Goal: Transaction & Acquisition: Book appointment/travel/reservation

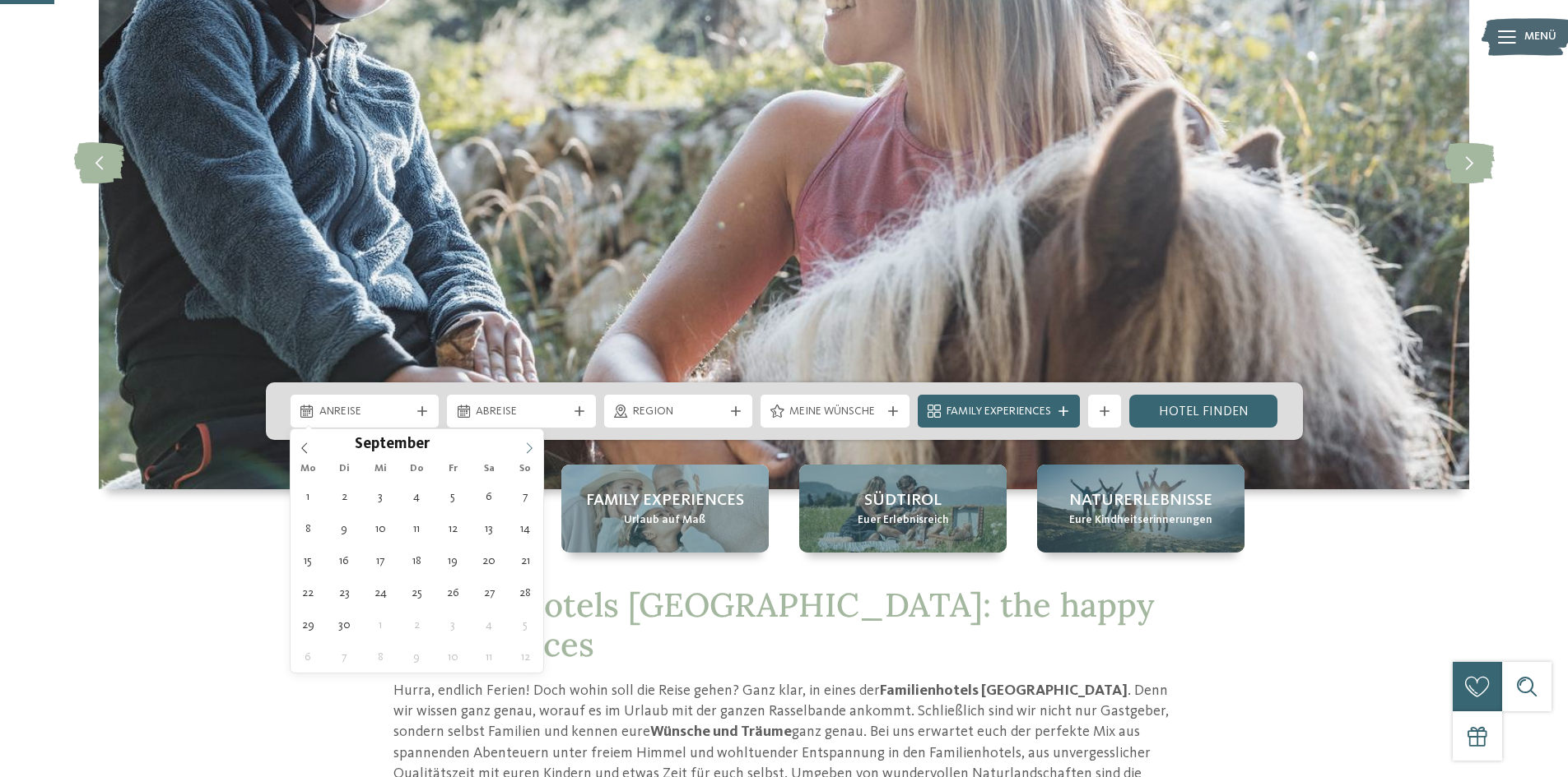
click at [530, 449] on icon at bounding box center [529, 448] width 12 height 11
click at [530, 447] on icon at bounding box center [529, 448] width 12 height 11
click at [530, 444] on icon at bounding box center [529, 448] width 12 height 11
type input "****"
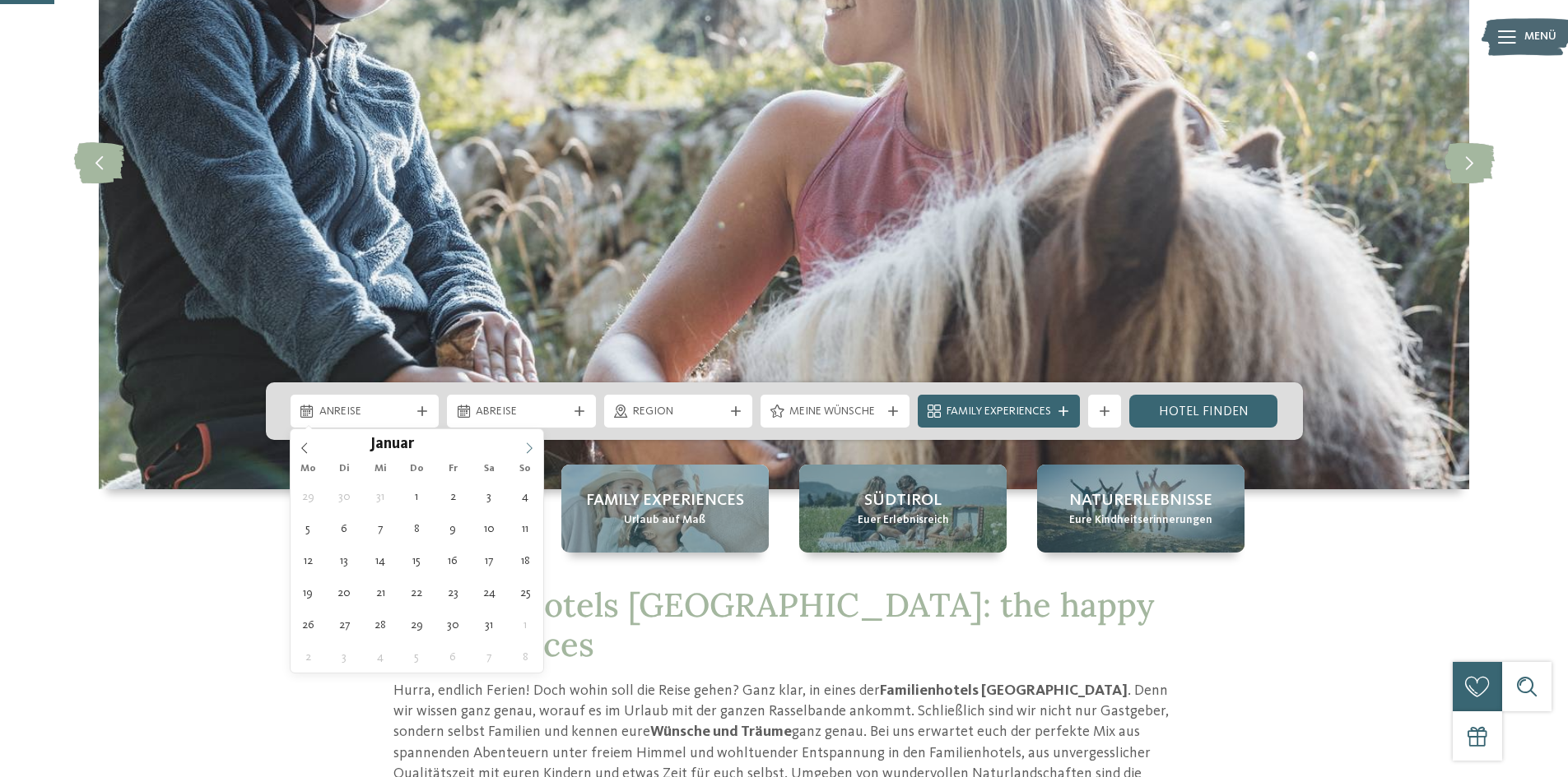
click at [530, 444] on icon at bounding box center [529, 448] width 12 height 11
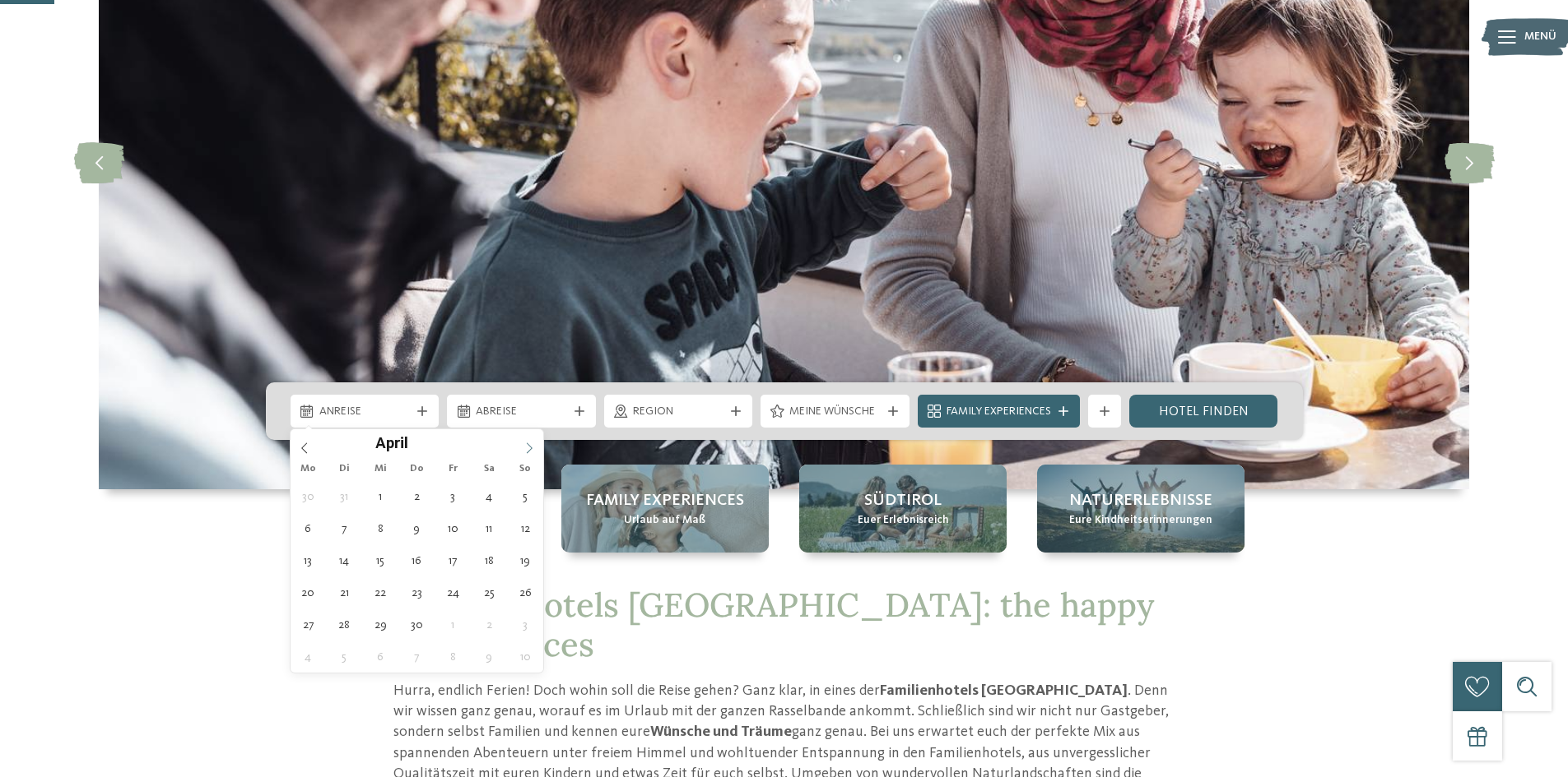
click at [530, 444] on icon at bounding box center [529, 448] width 12 height 11
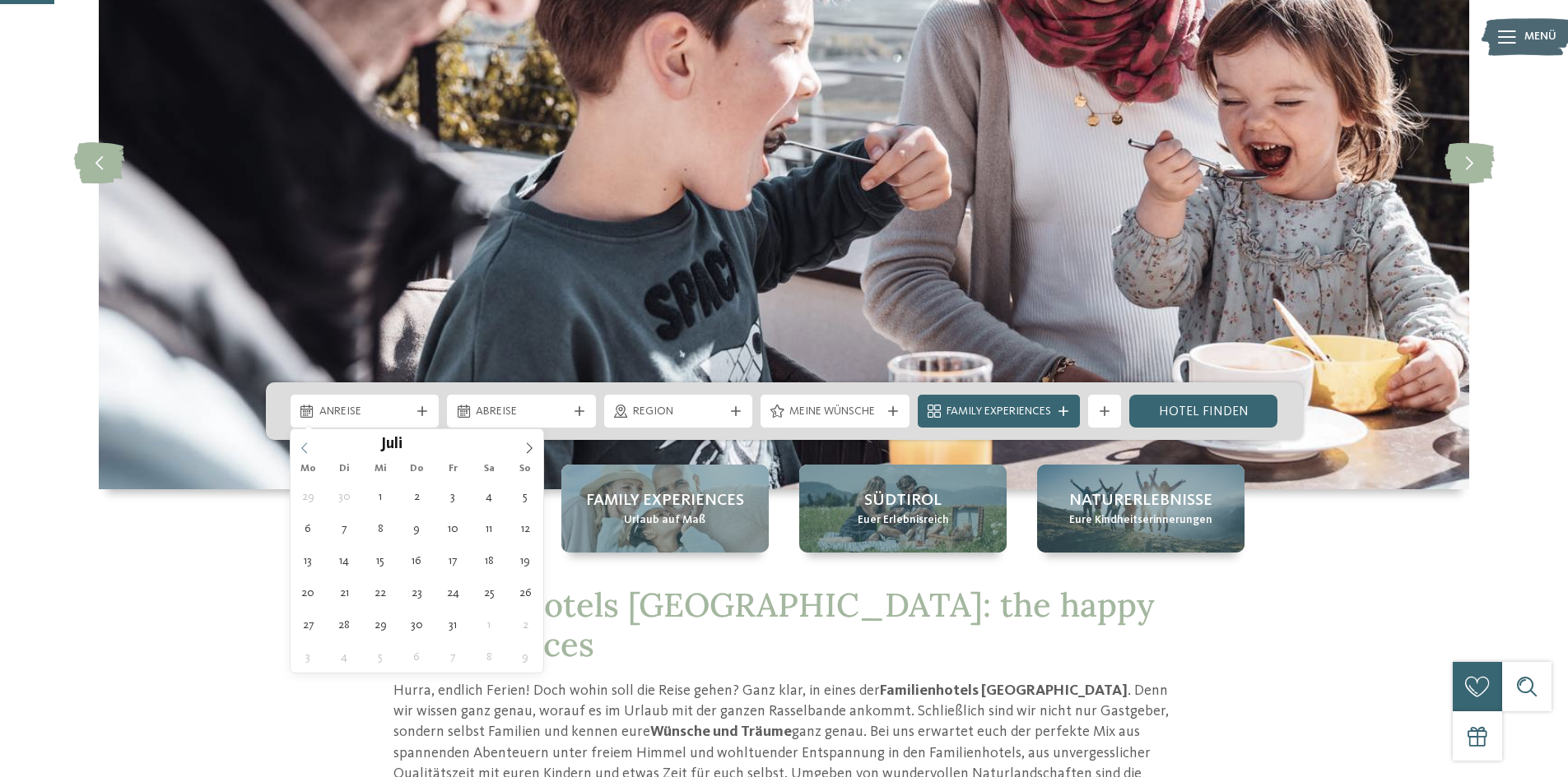
click at [304, 446] on icon at bounding box center [305, 448] width 12 height 11
type div "[DATE]"
type input "****"
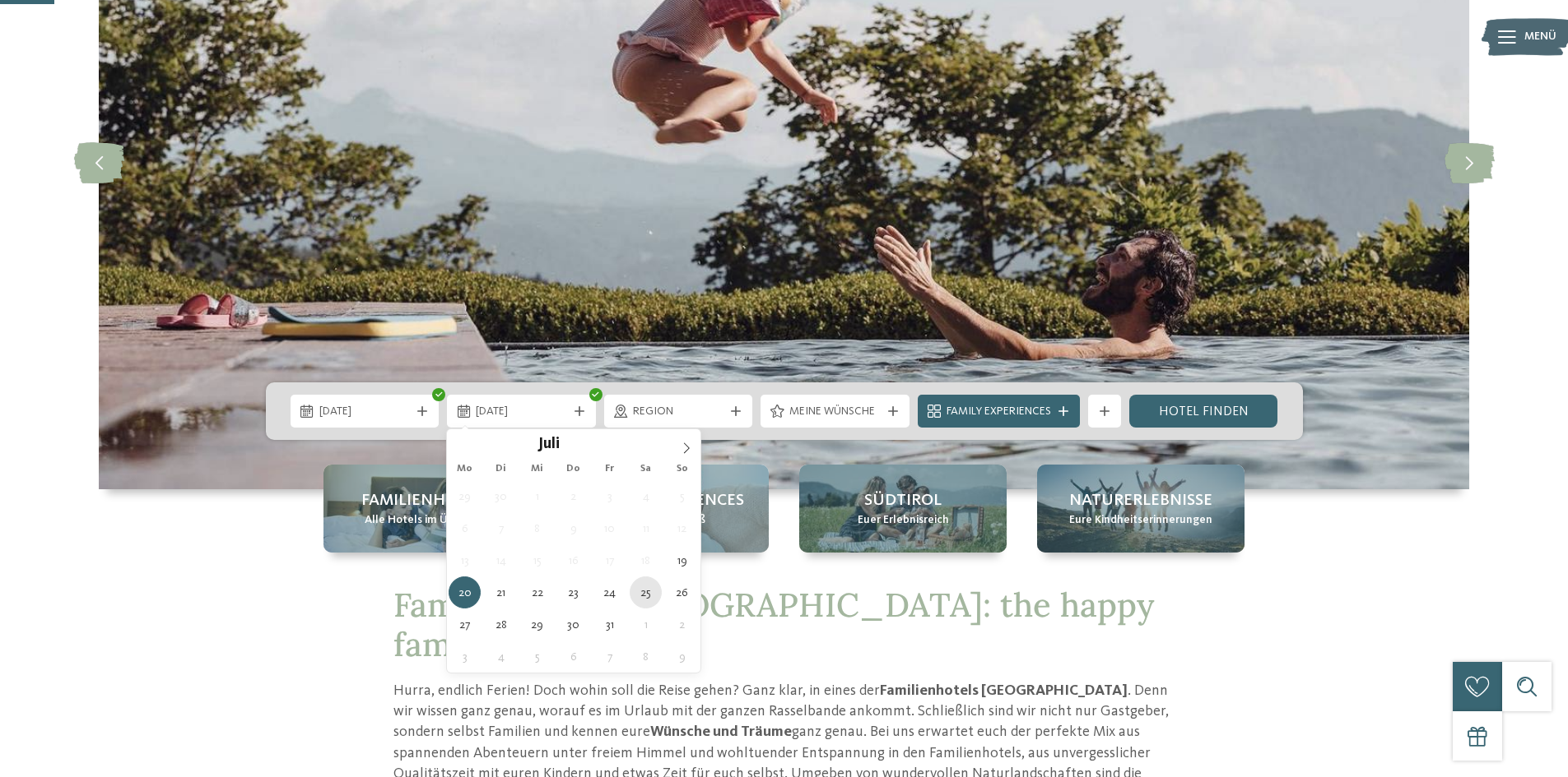
type div "[DATE]"
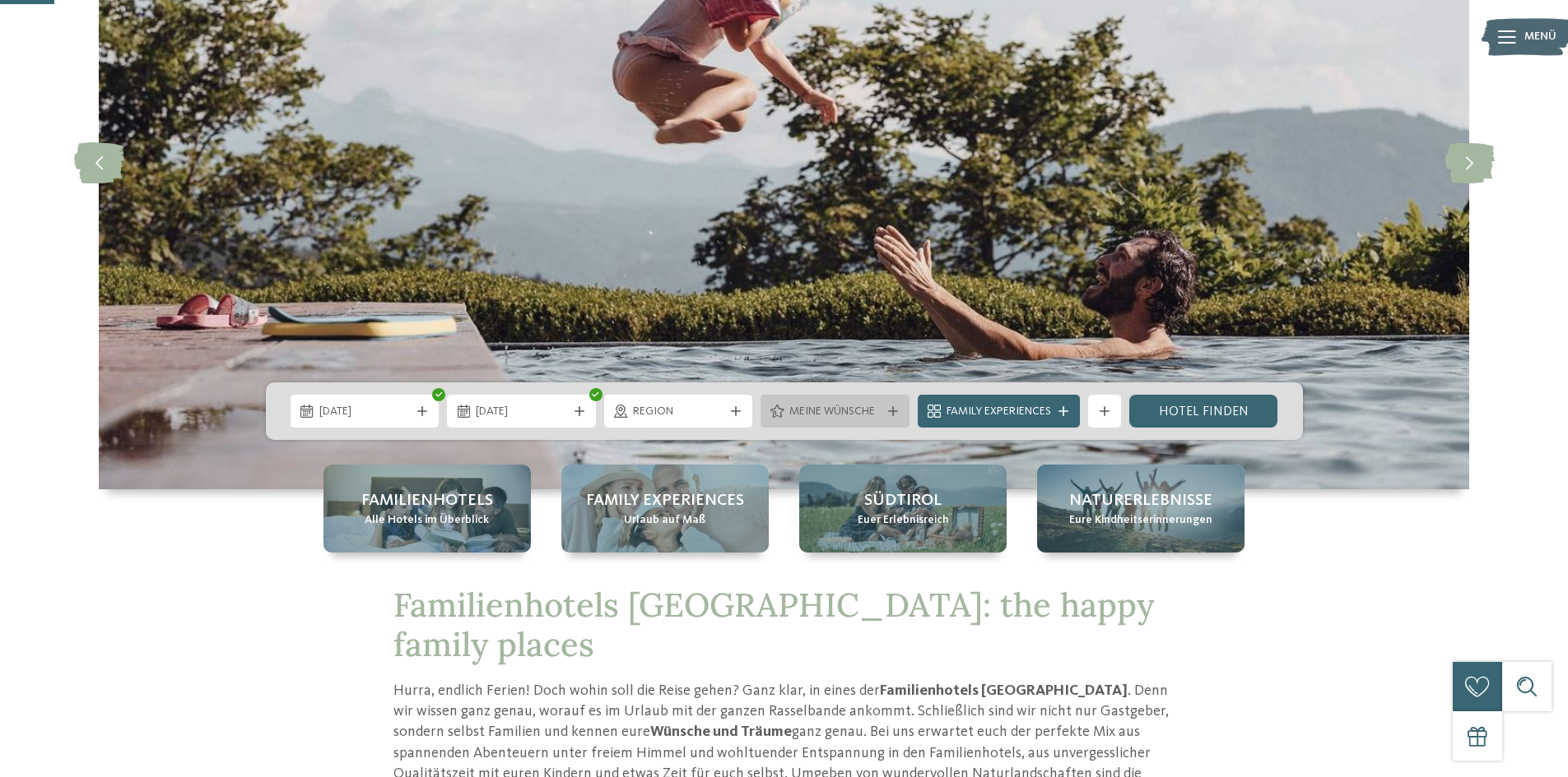
click at [879, 416] on span "Meine Wünsche" at bounding box center [834, 412] width 91 height 16
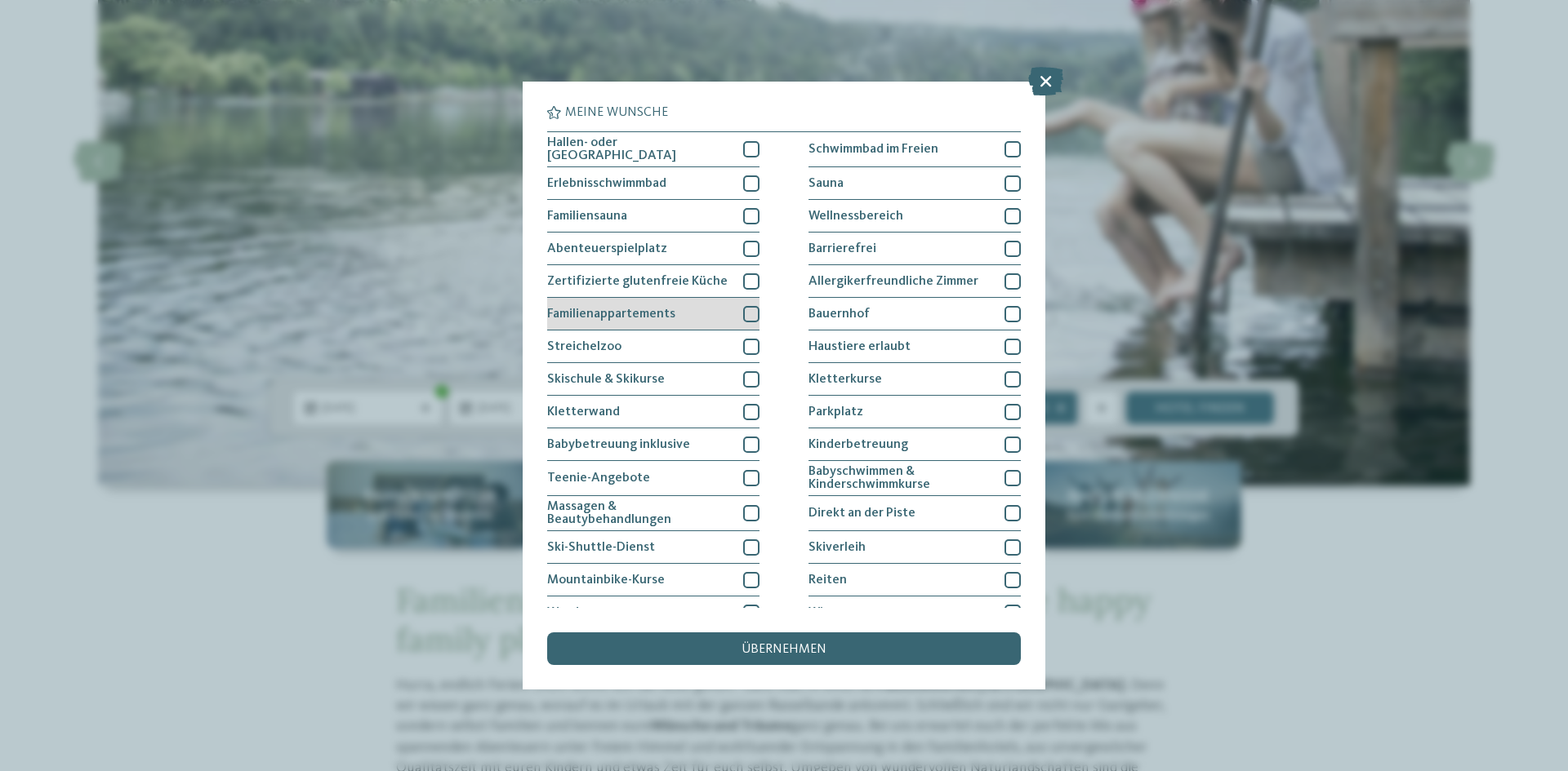
click at [702, 307] on div "Familienappartements" at bounding box center [652, 314] width 212 height 32
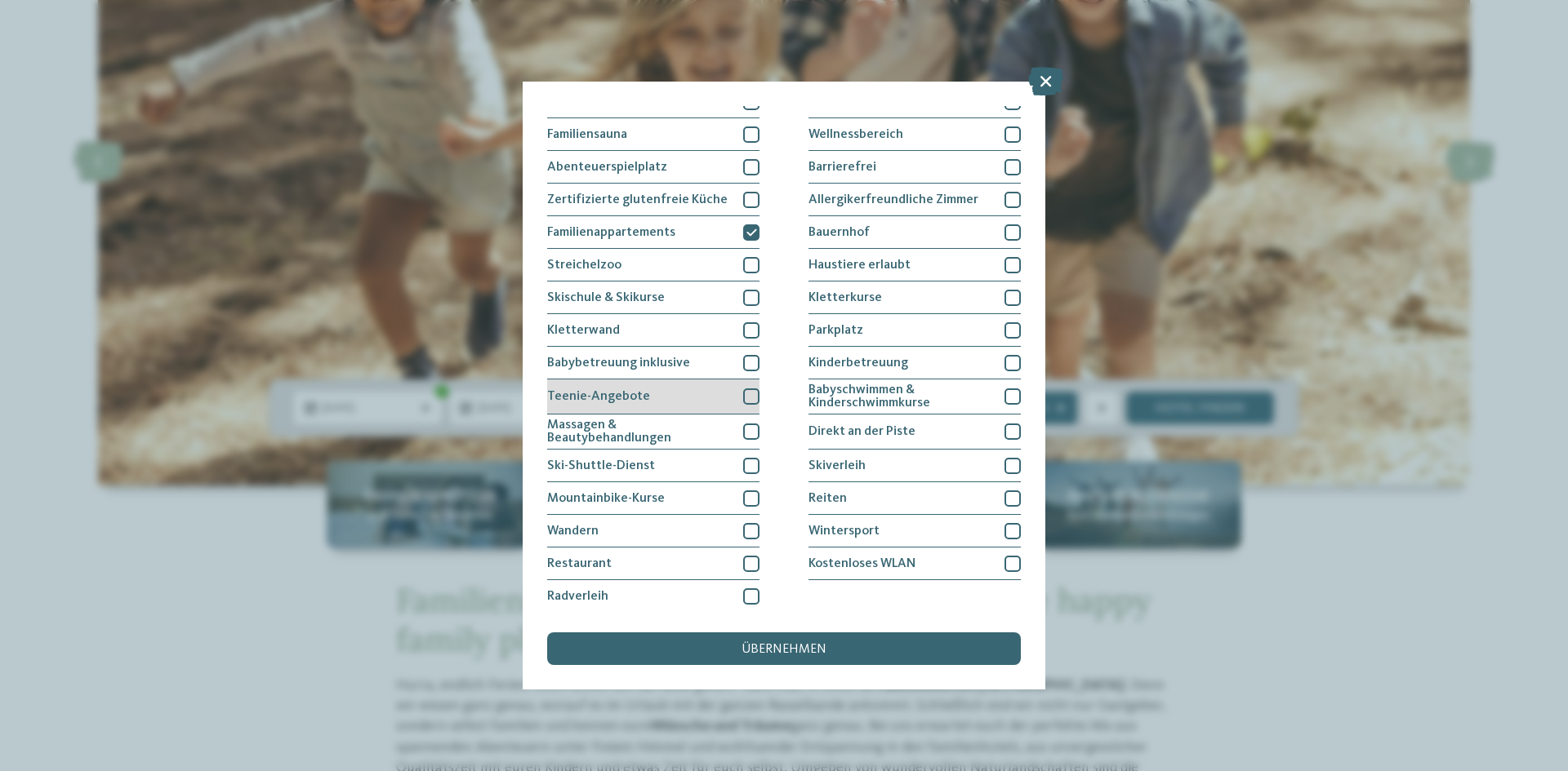
scroll to position [84, 0]
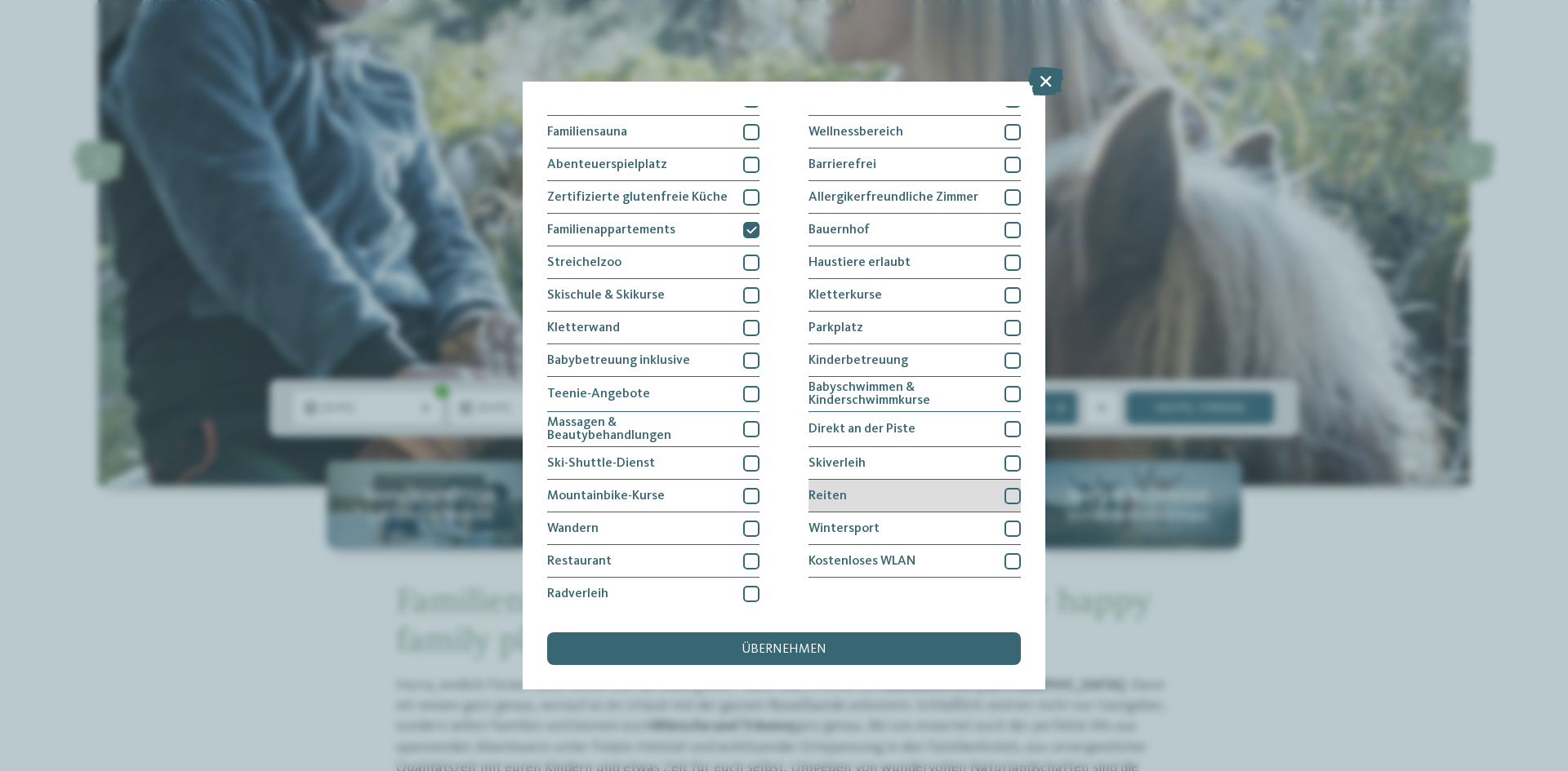
click at [846, 492] on div "Reiten" at bounding box center [914, 496] width 212 height 32
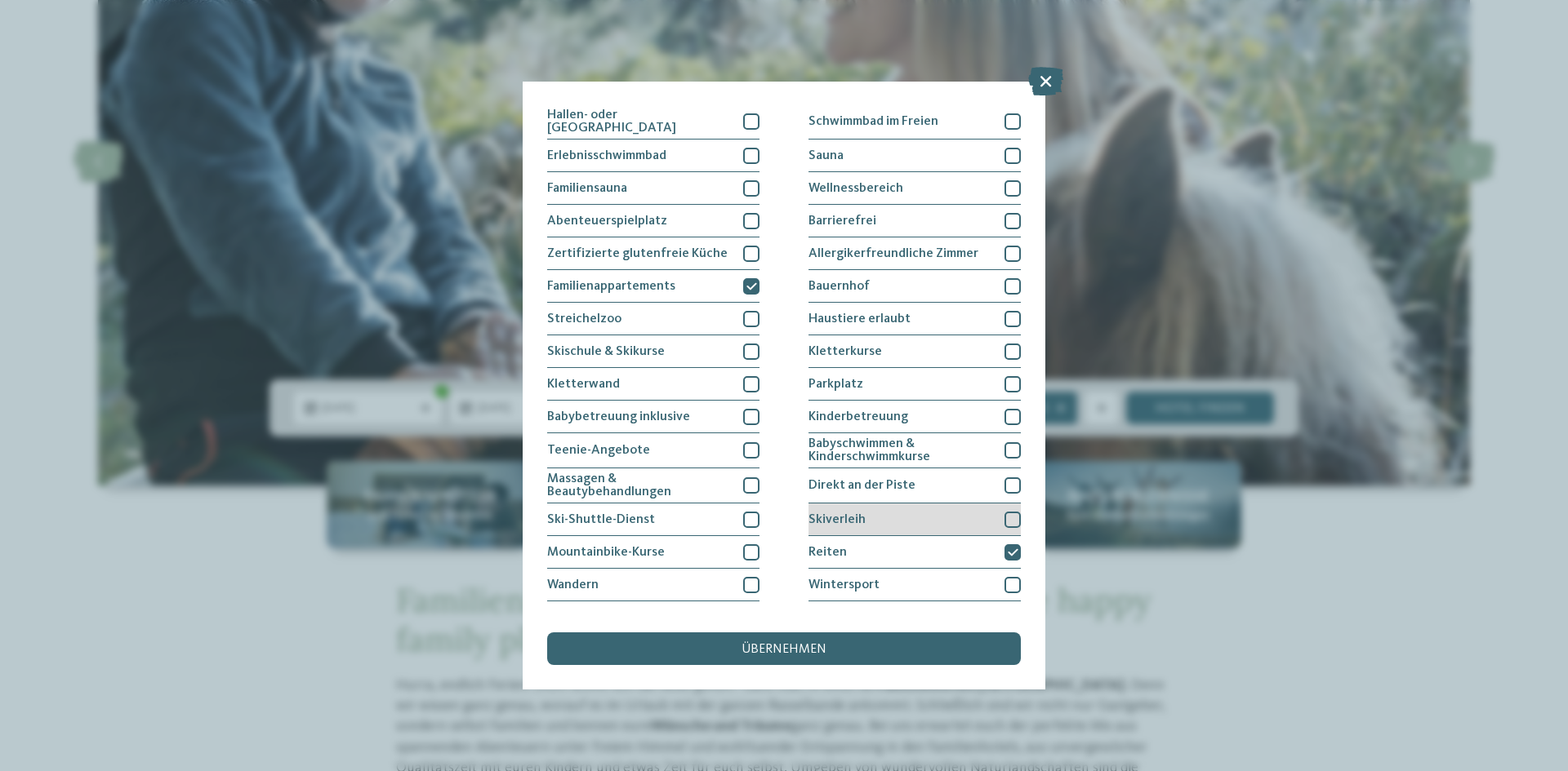
scroll to position [3, 0]
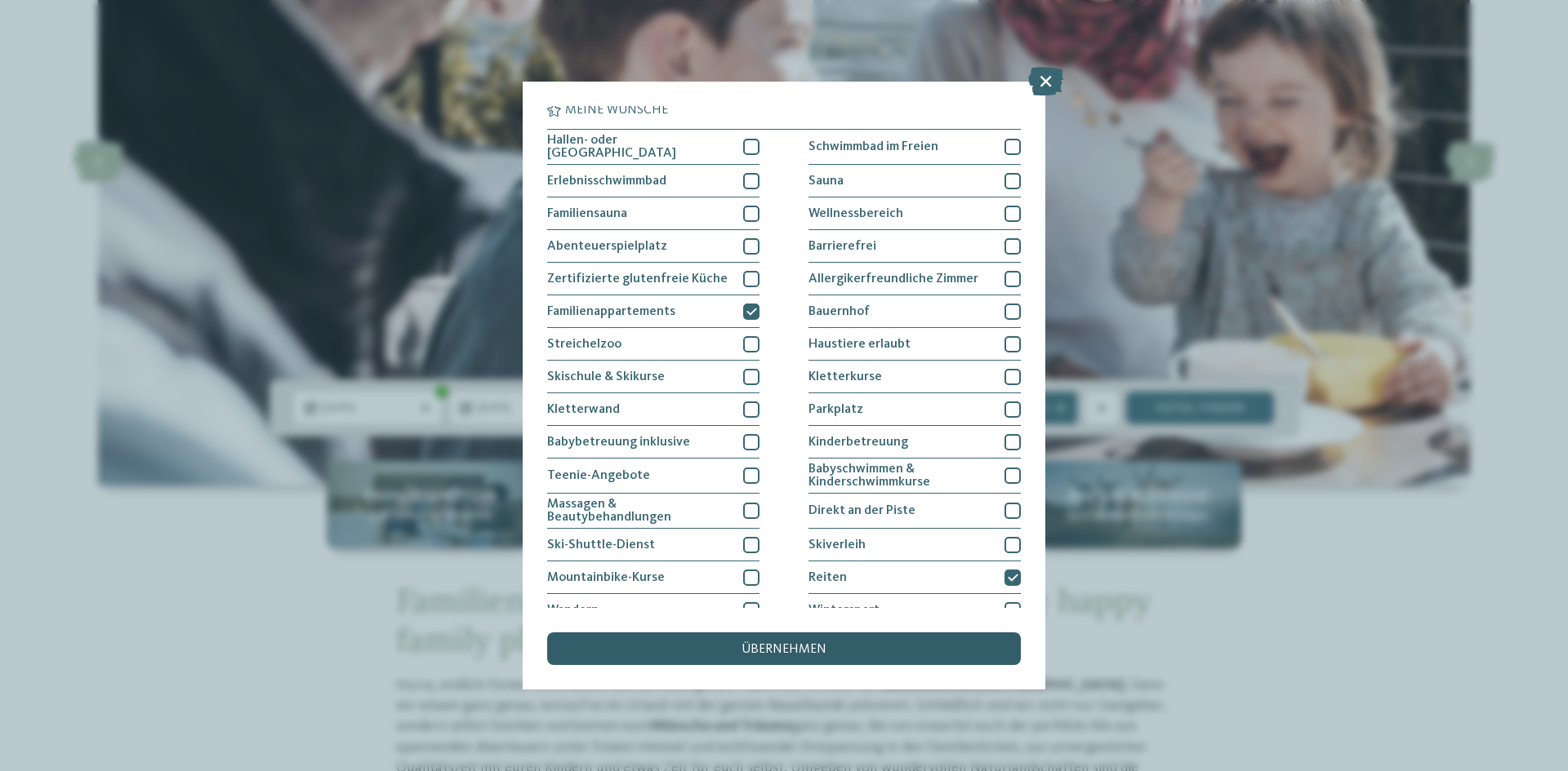
click at [823, 651] on span "übernehmen" at bounding box center [784, 650] width 85 height 13
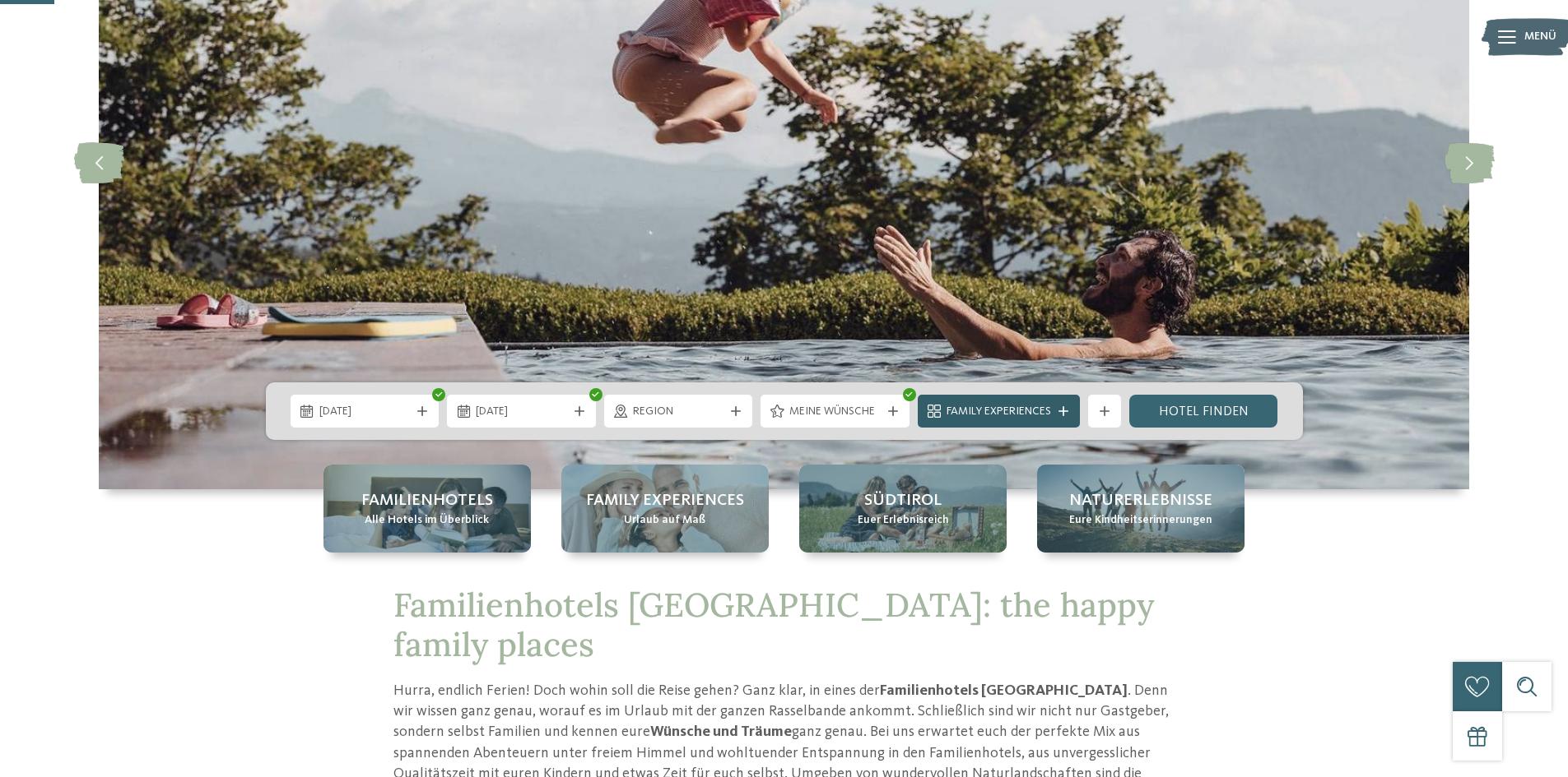
click at [1026, 411] on span "Family Experiences" at bounding box center [998, 412] width 104 height 16
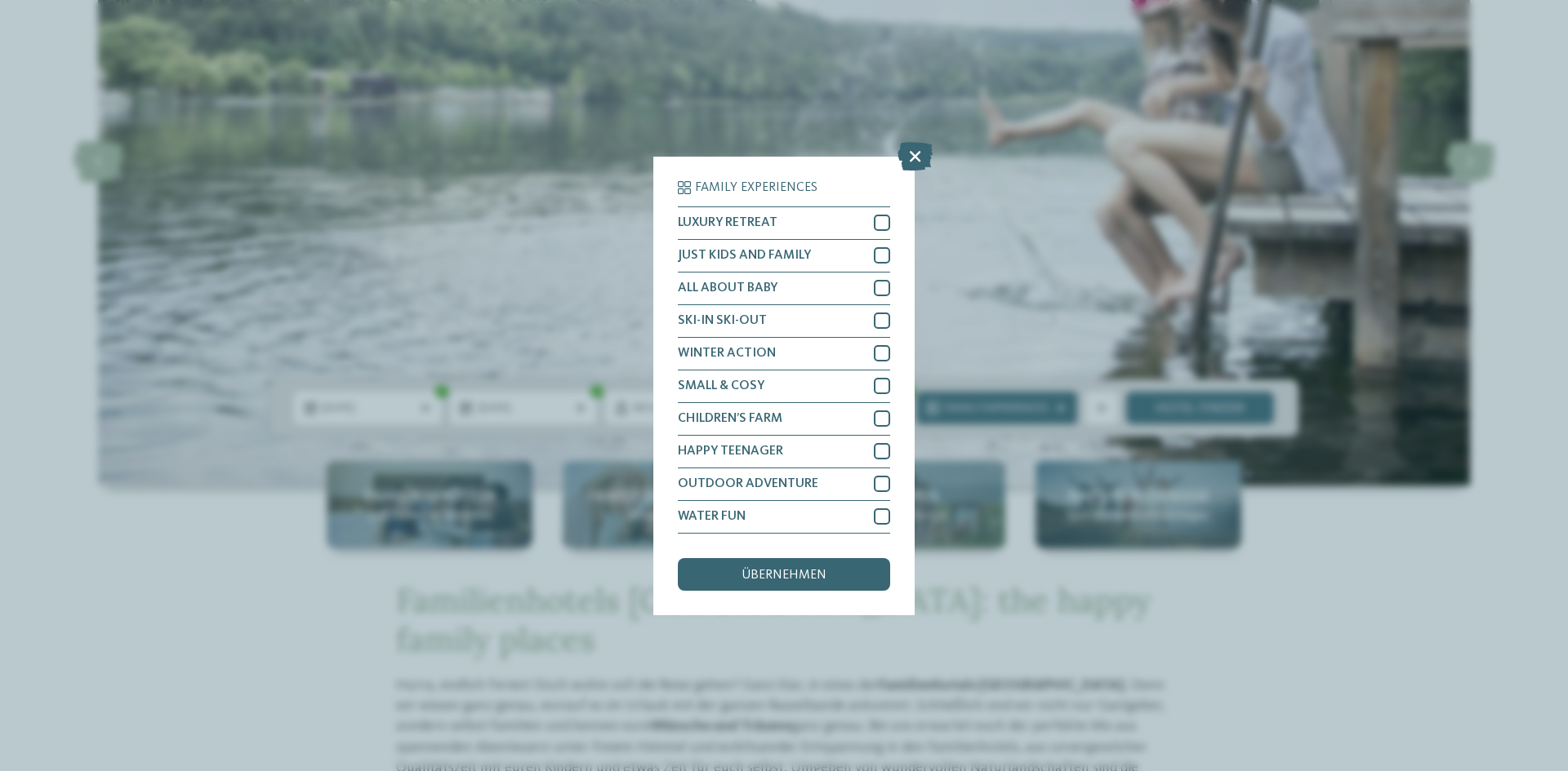
click at [1027, 684] on div "Family Experiences LUXURY RETREAT JUST KIDS AND FAMILY" at bounding box center [784, 385] width 1568 height 771
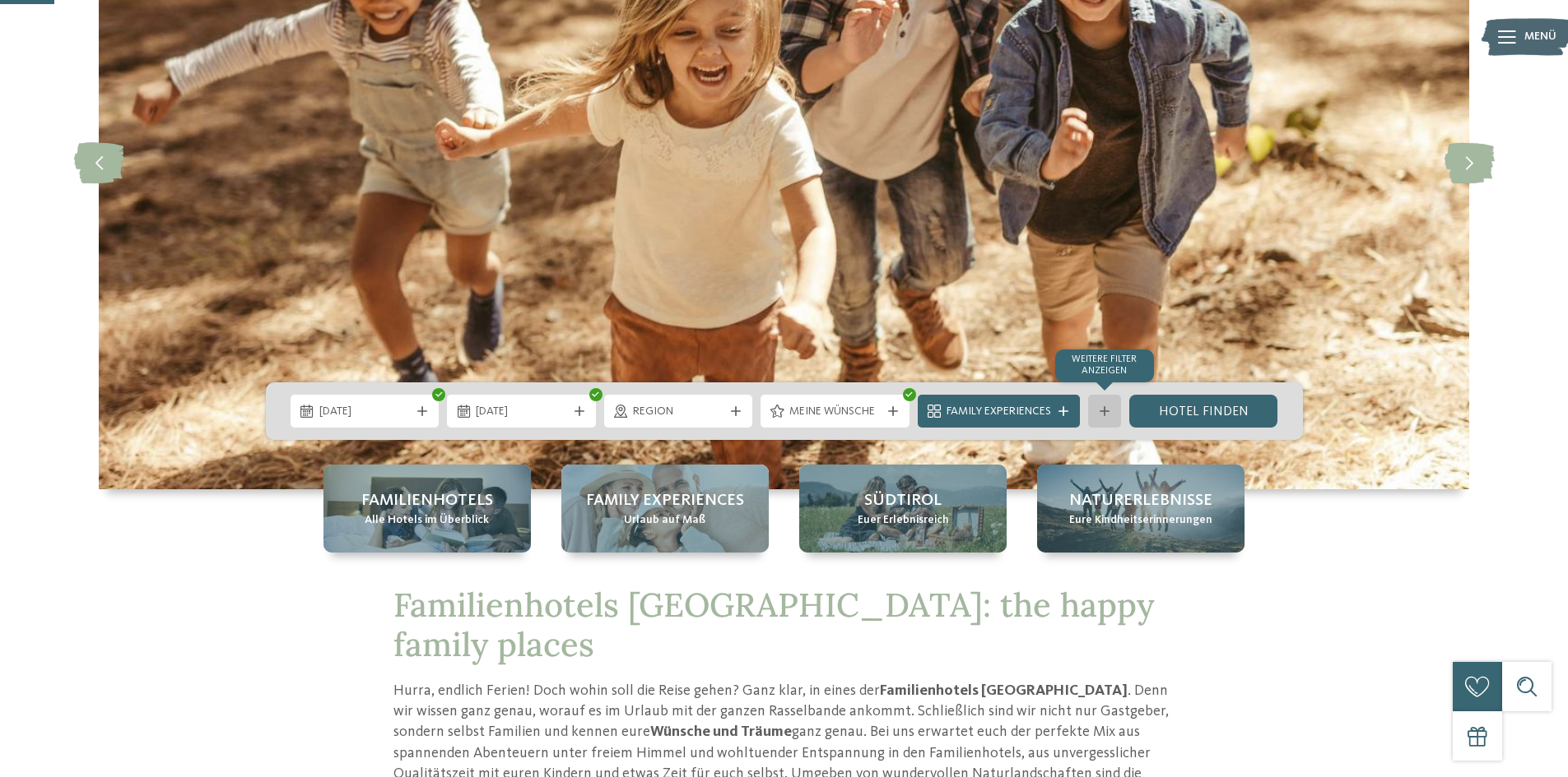
click at [1109, 412] on icon at bounding box center [1104, 411] width 10 height 10
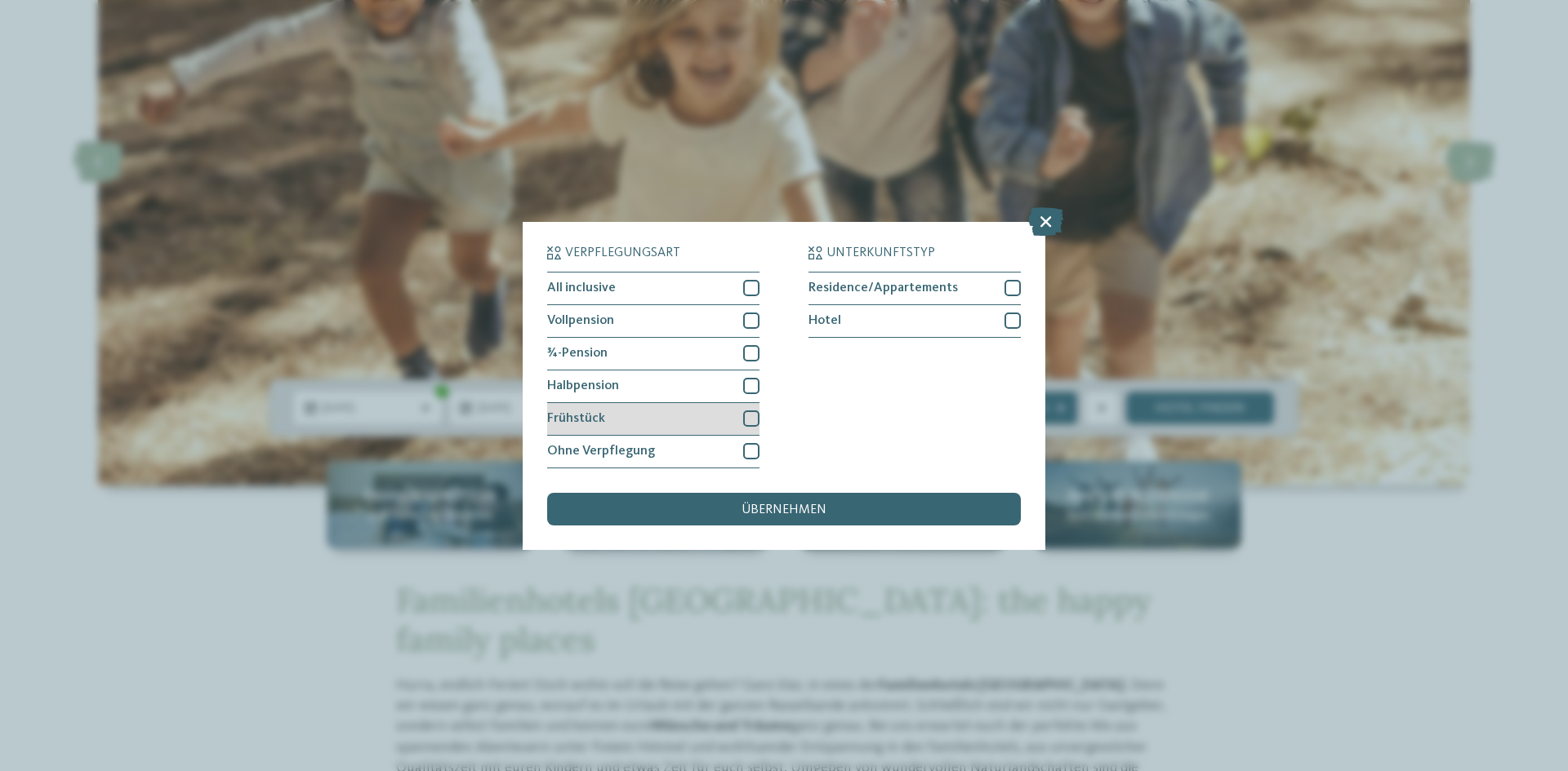
click at [751, 416] on div at bounding box center [750, 418] width 16 height 16
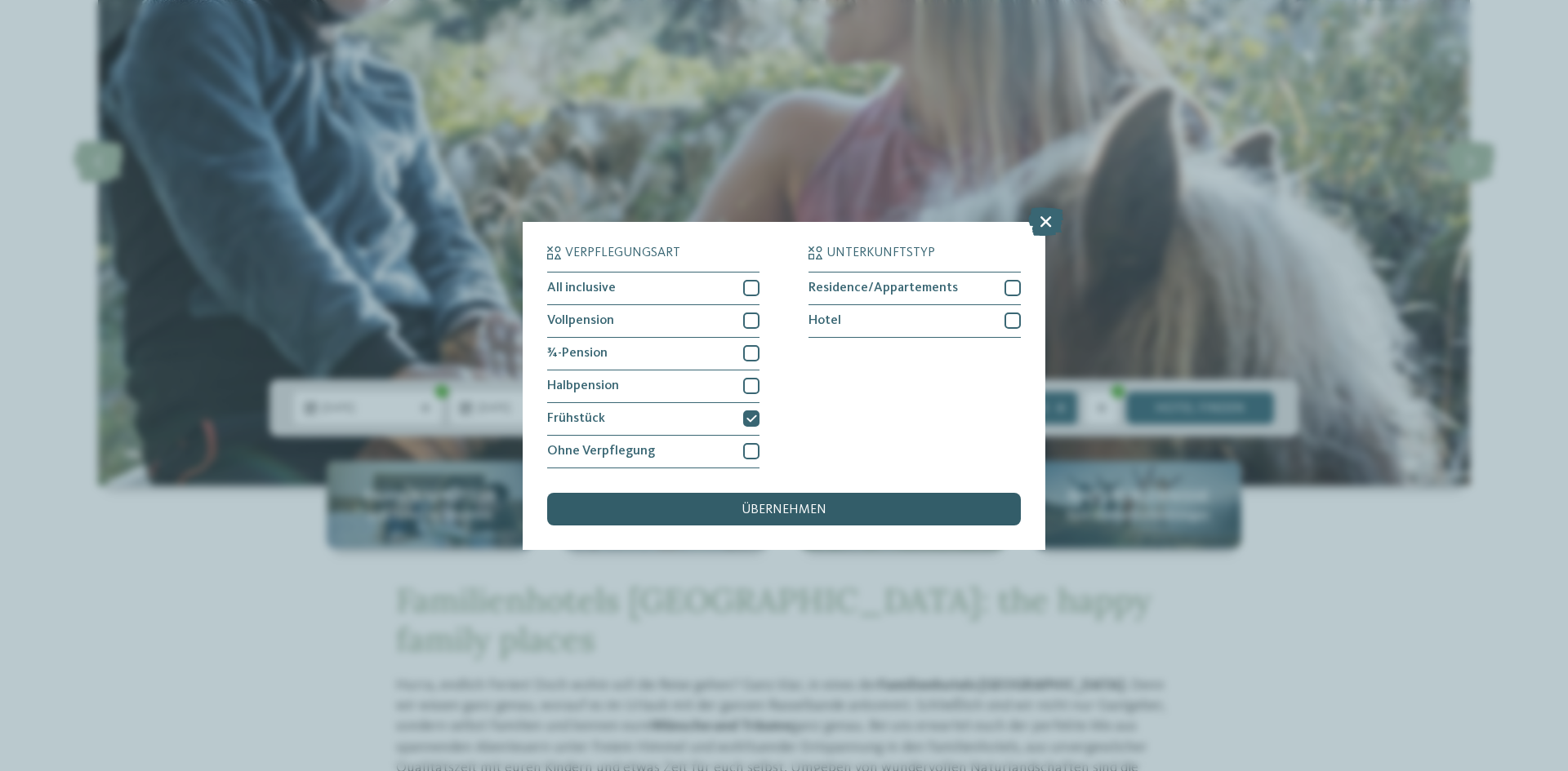
click at [777, 508] on span "übernehmen" at bounding box center [784, 511] width 85 height 13
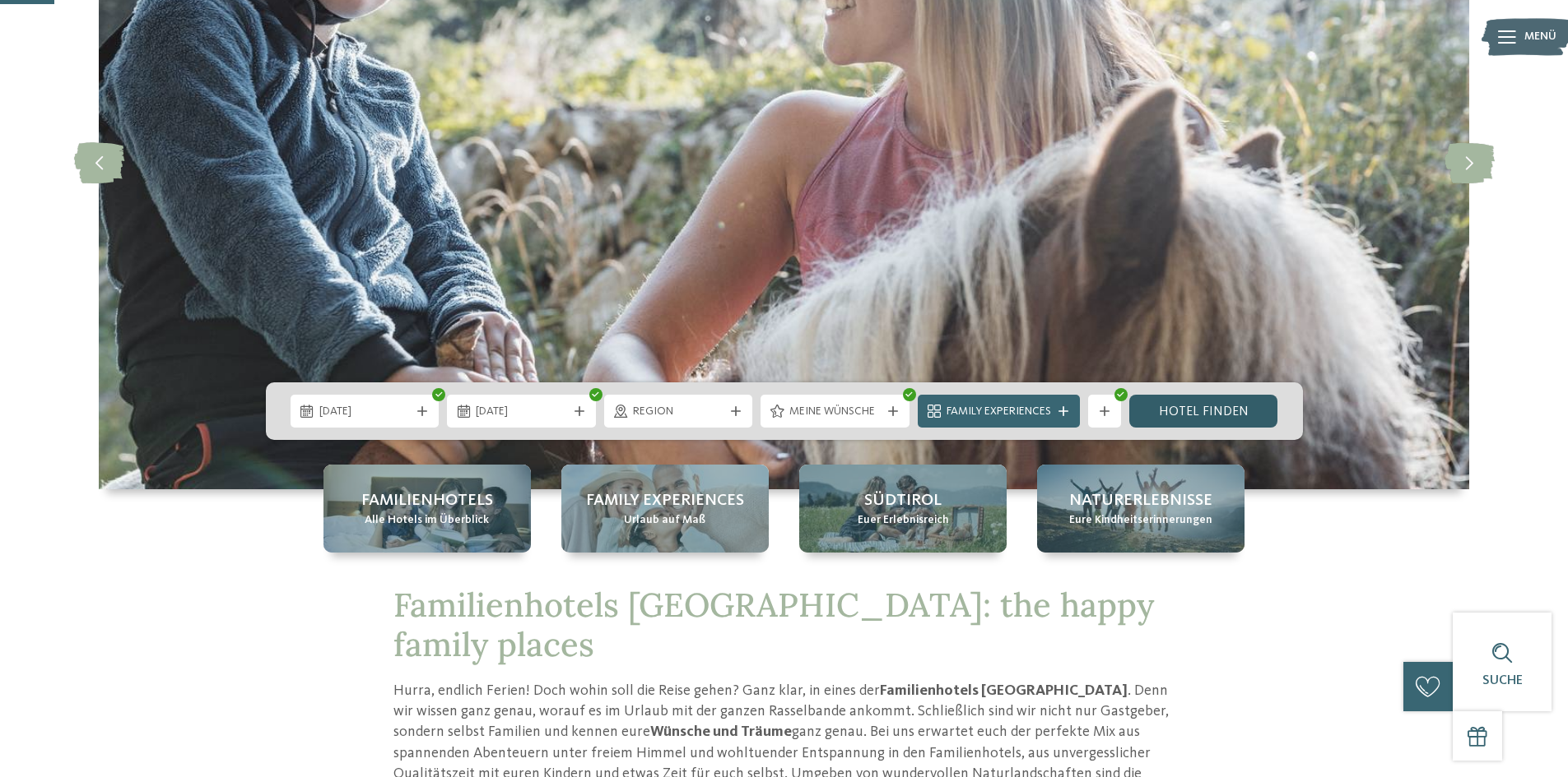
click at [1212, 410] on link "Hotel finden" at bounding box center [1203, 411] width 149 height 33
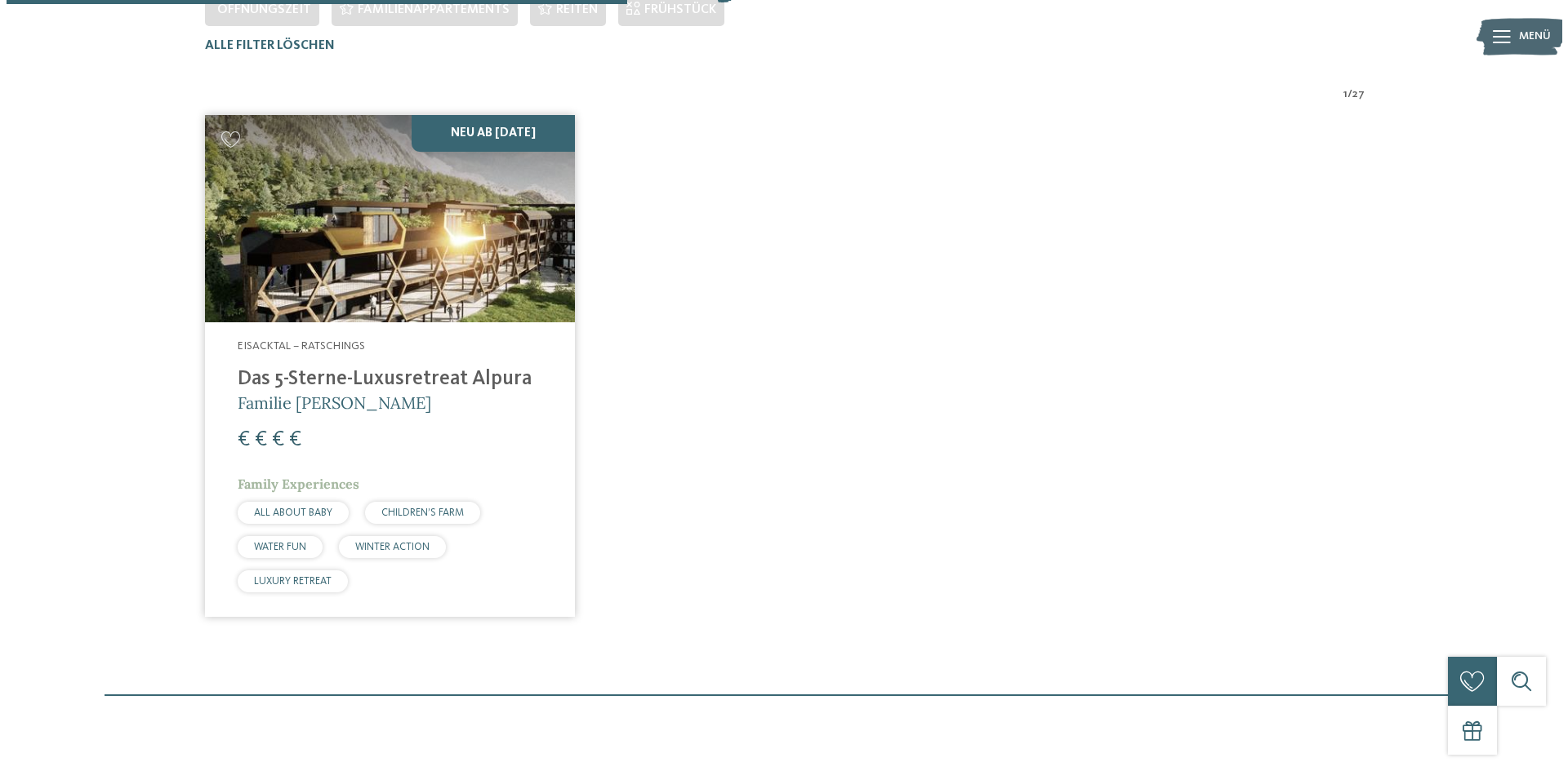
scroll to position [535, 0]
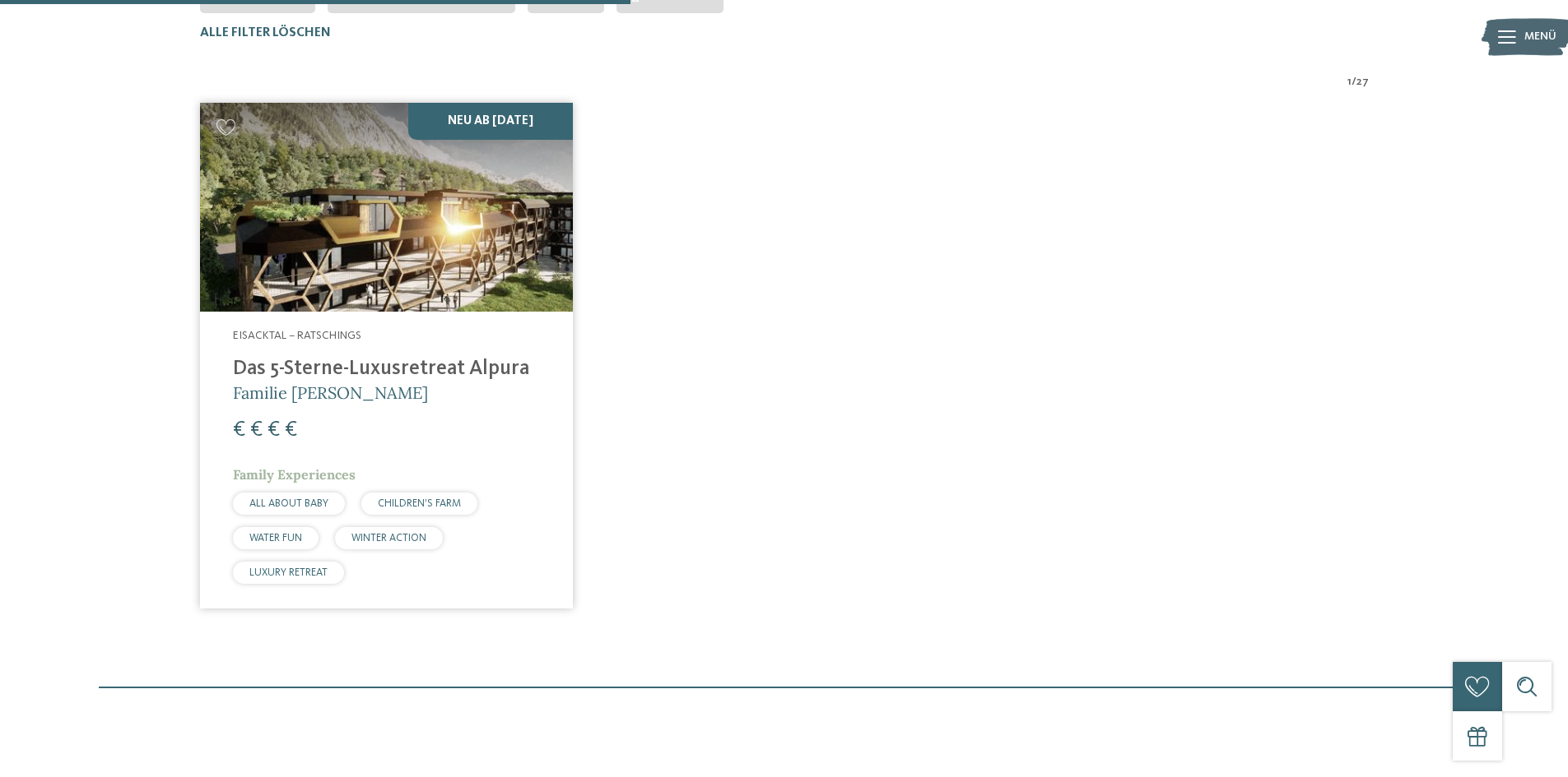
click at [376, 290] on img at bounding box center [386, 207] width 373 height 210
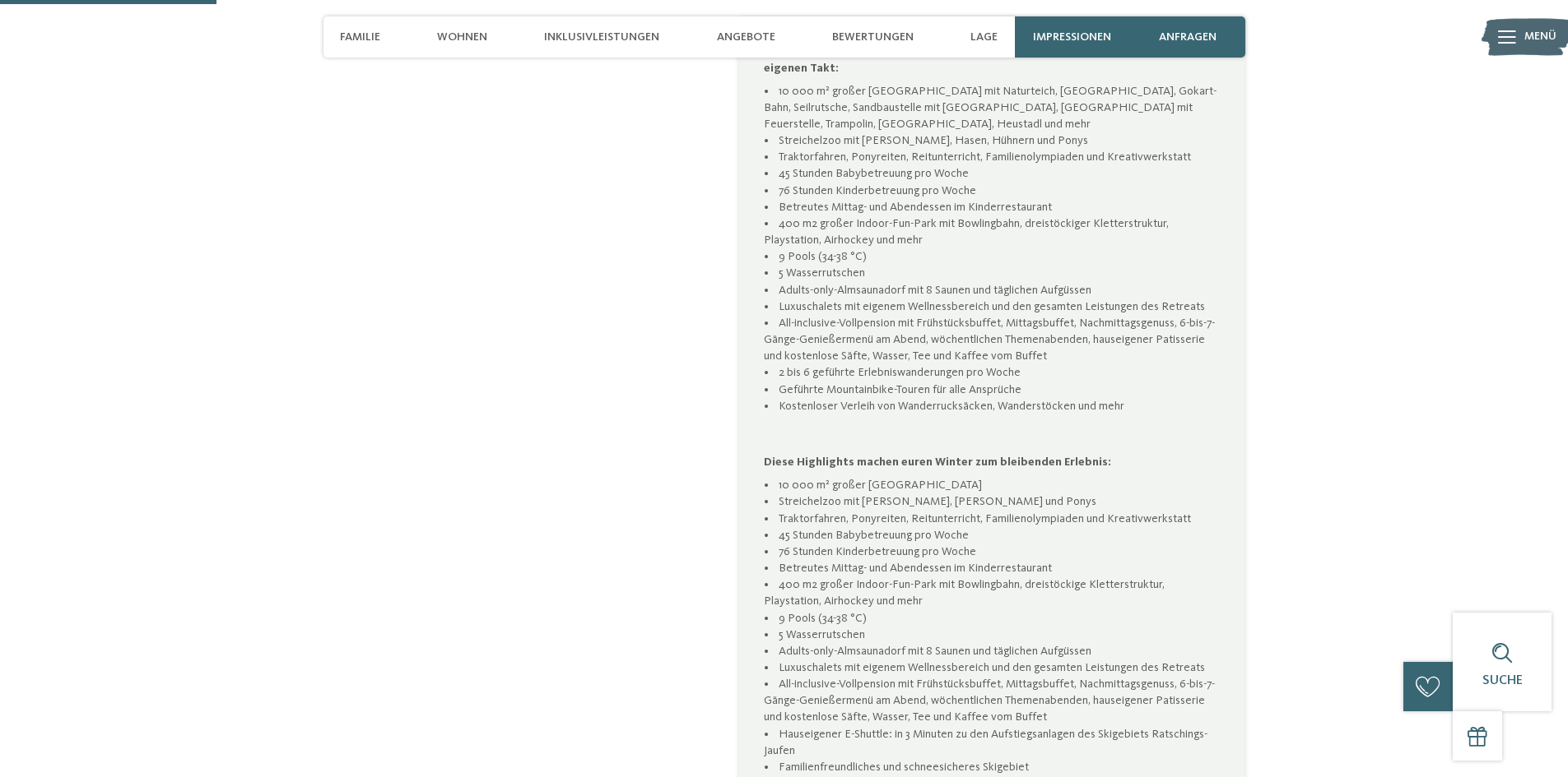
scroll to position [823, 0]
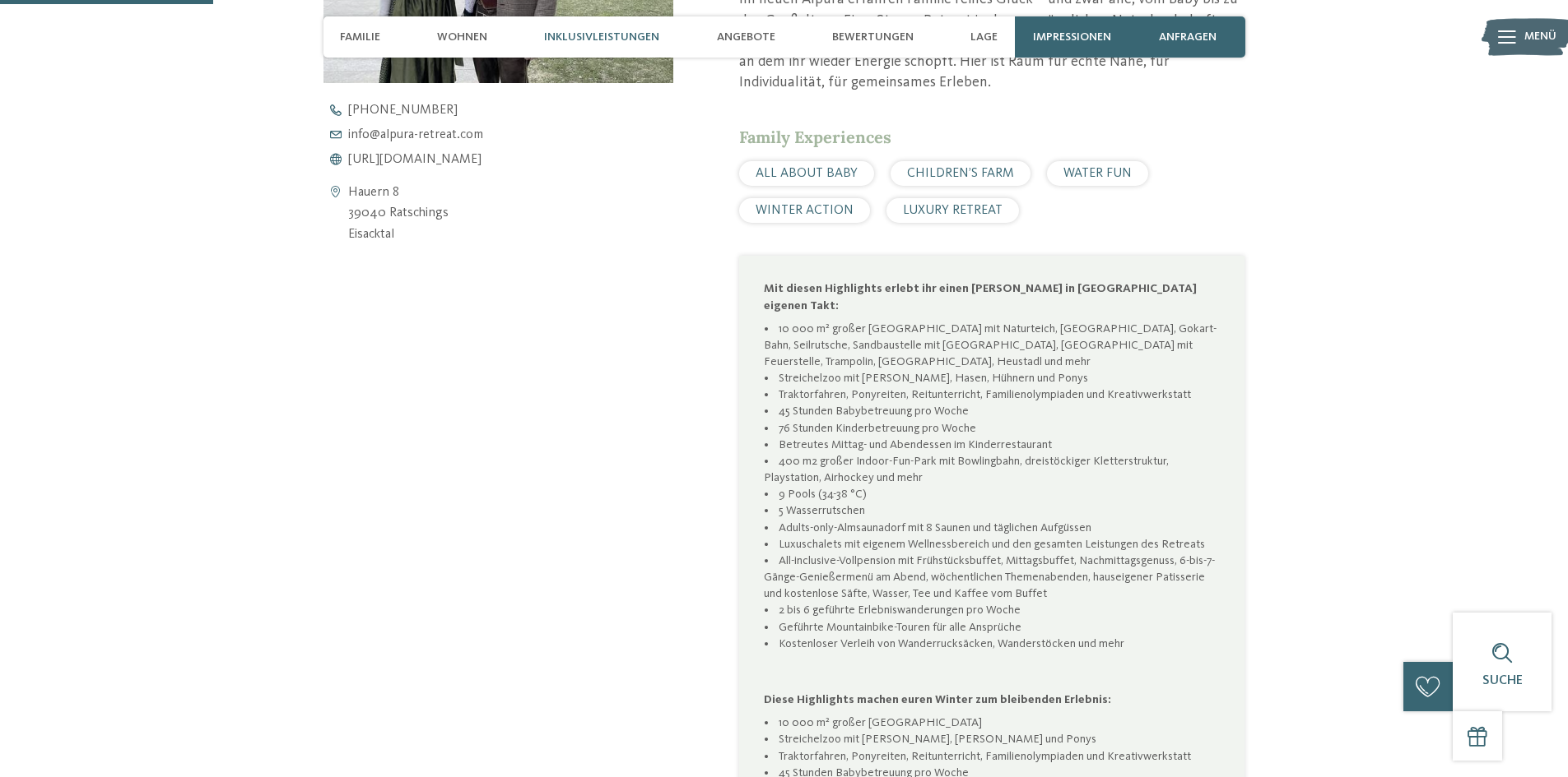
click at [647, 37] on span "Inklusivleistungen" at bounding box center [602, 37] width 115 height 14
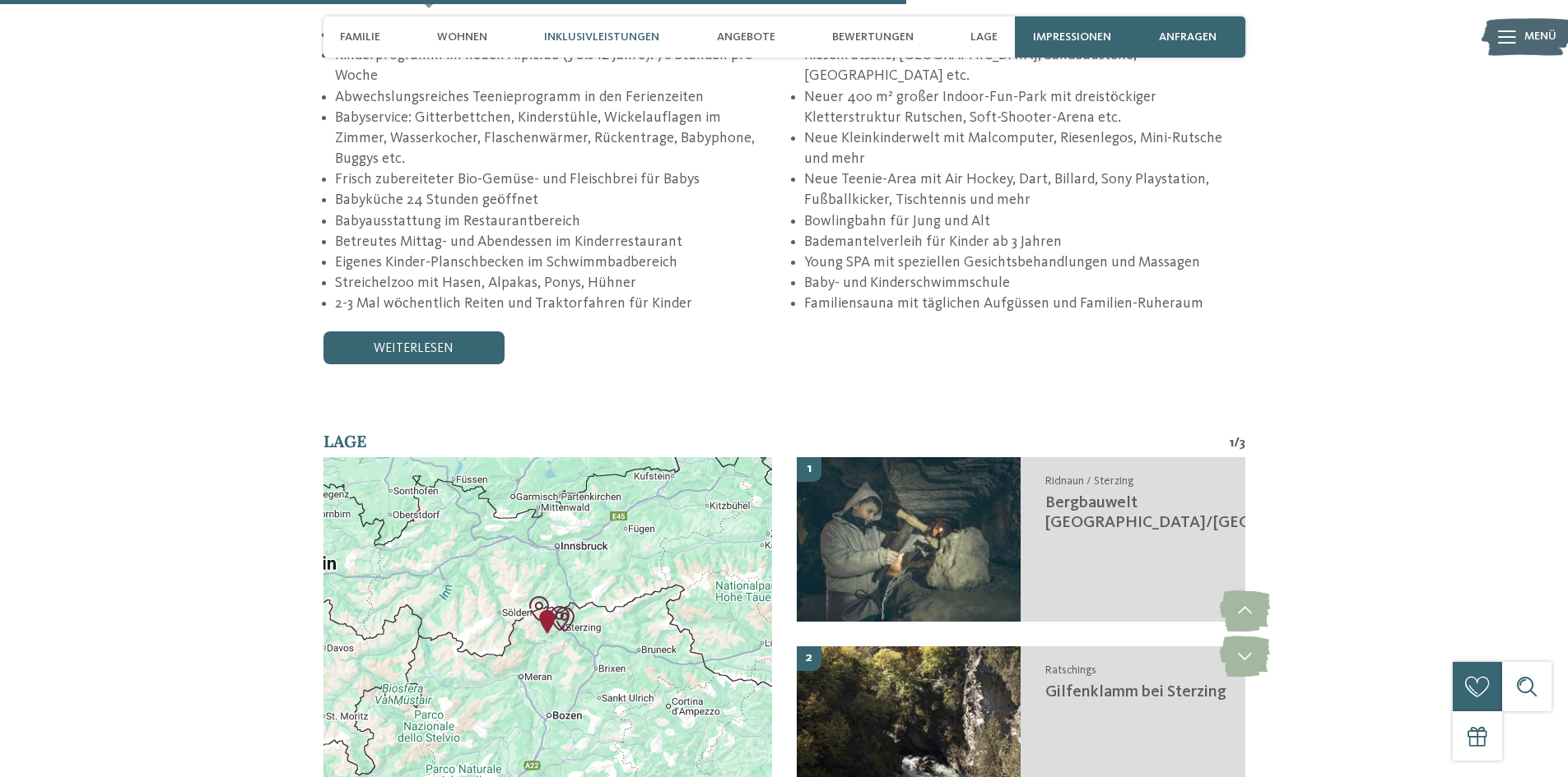
scroll to position [2972, 0]
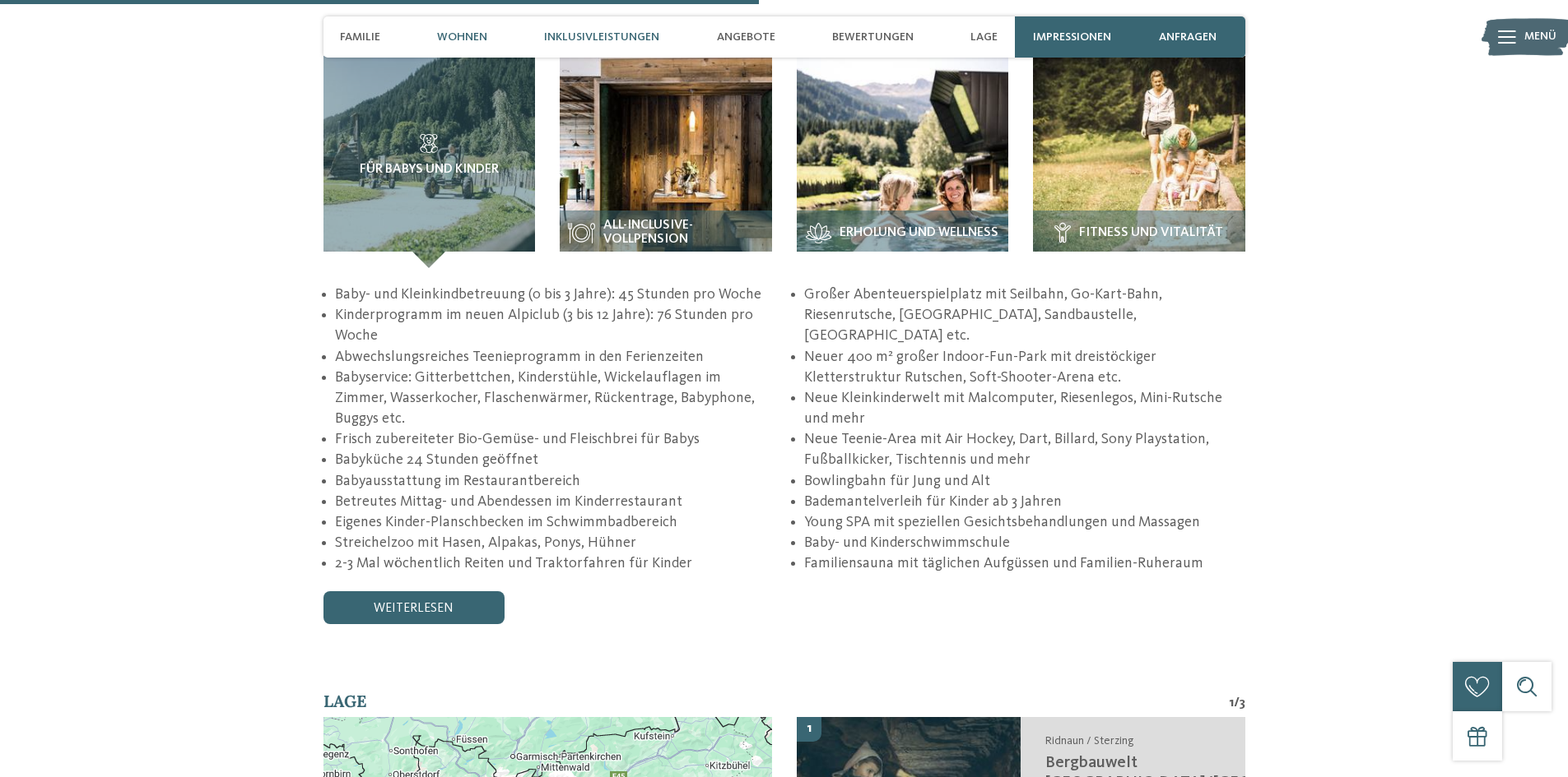
click at [458, 32] on span "Wohnen" at bounding box center [462, 37] width 50 height 14
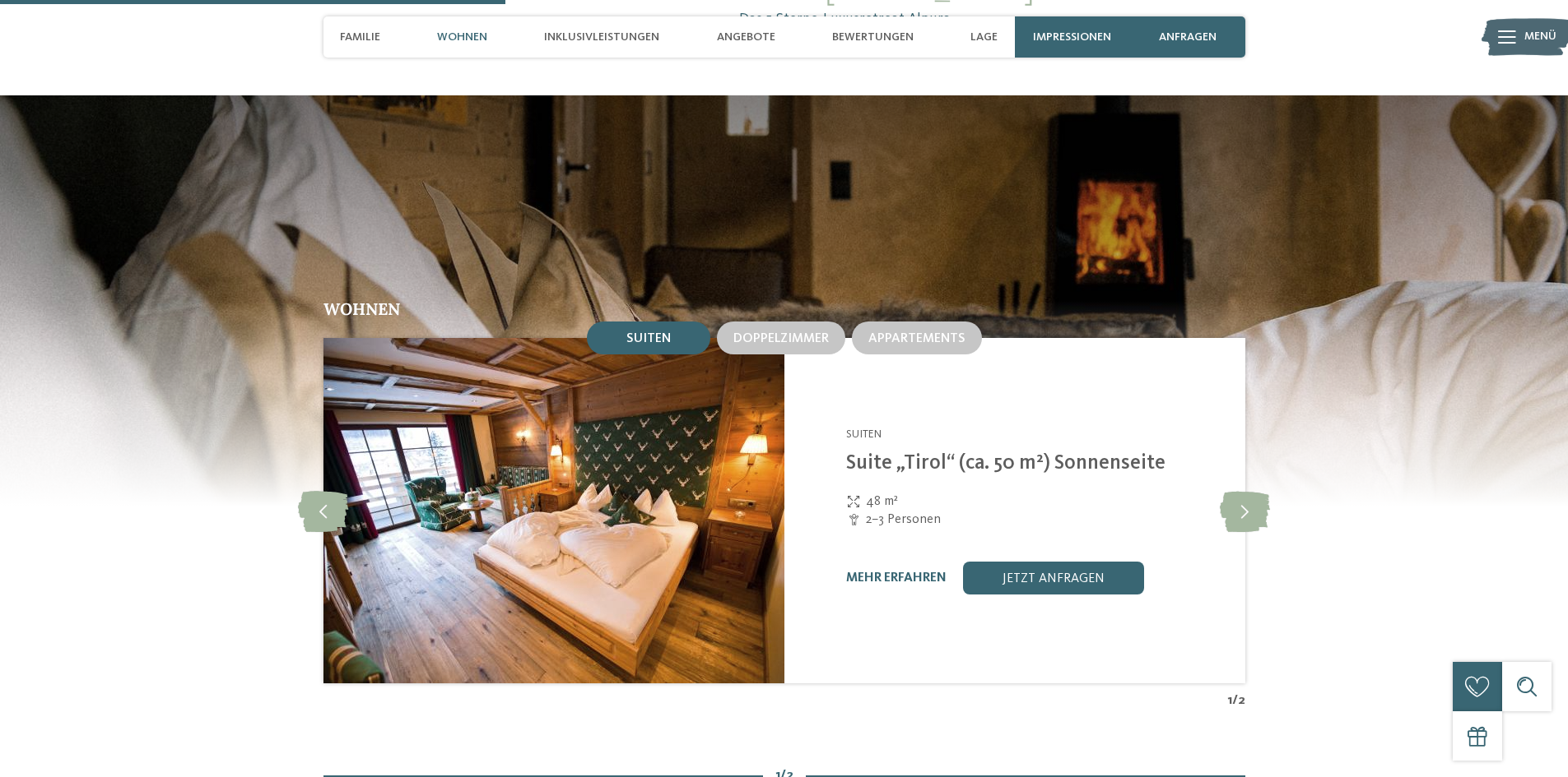
scroll to position [1977, 0]
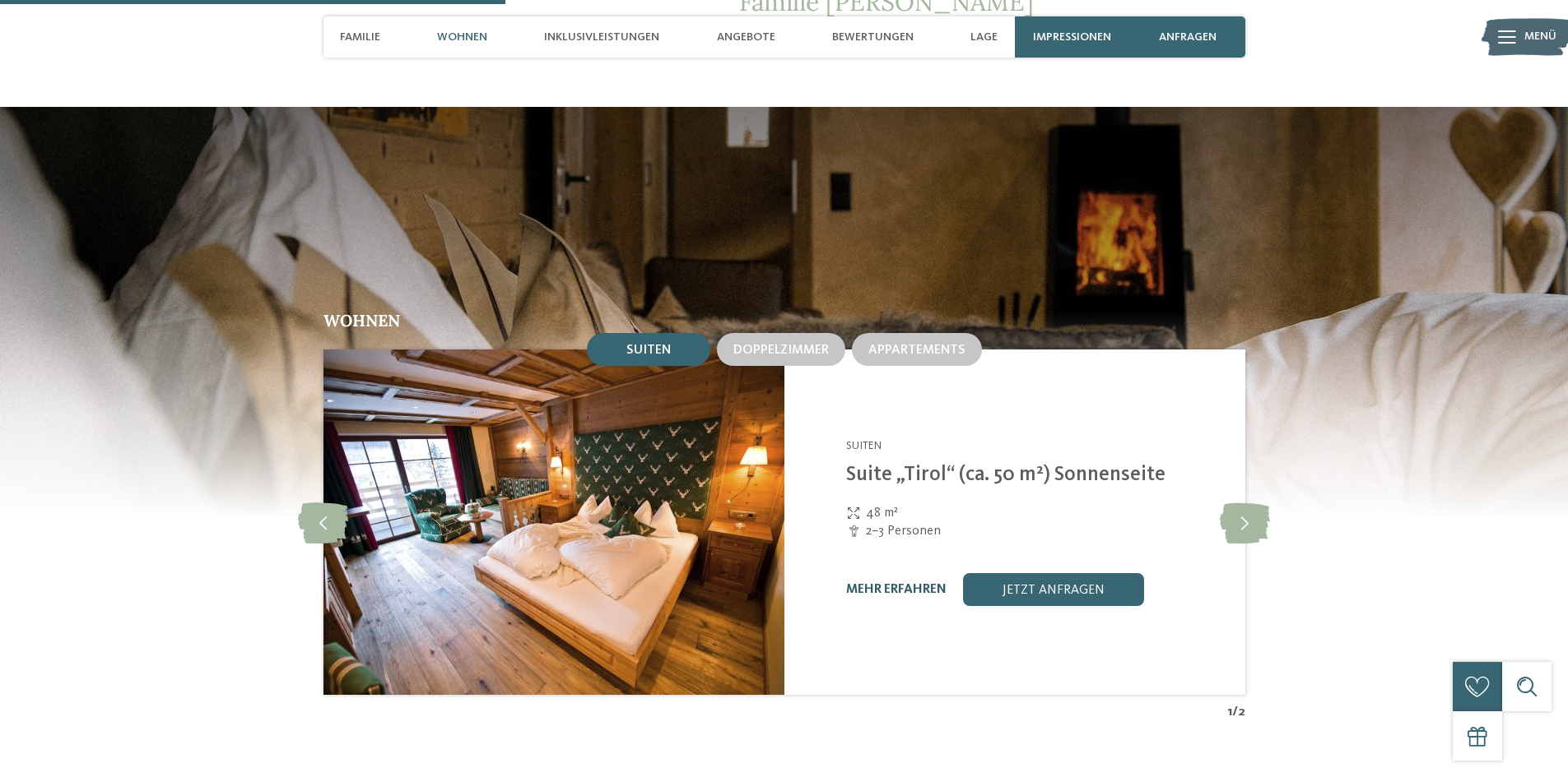
click at [905, 583] on link "mehr erfahren" at bounding box center [896, 590] width 101 height 13
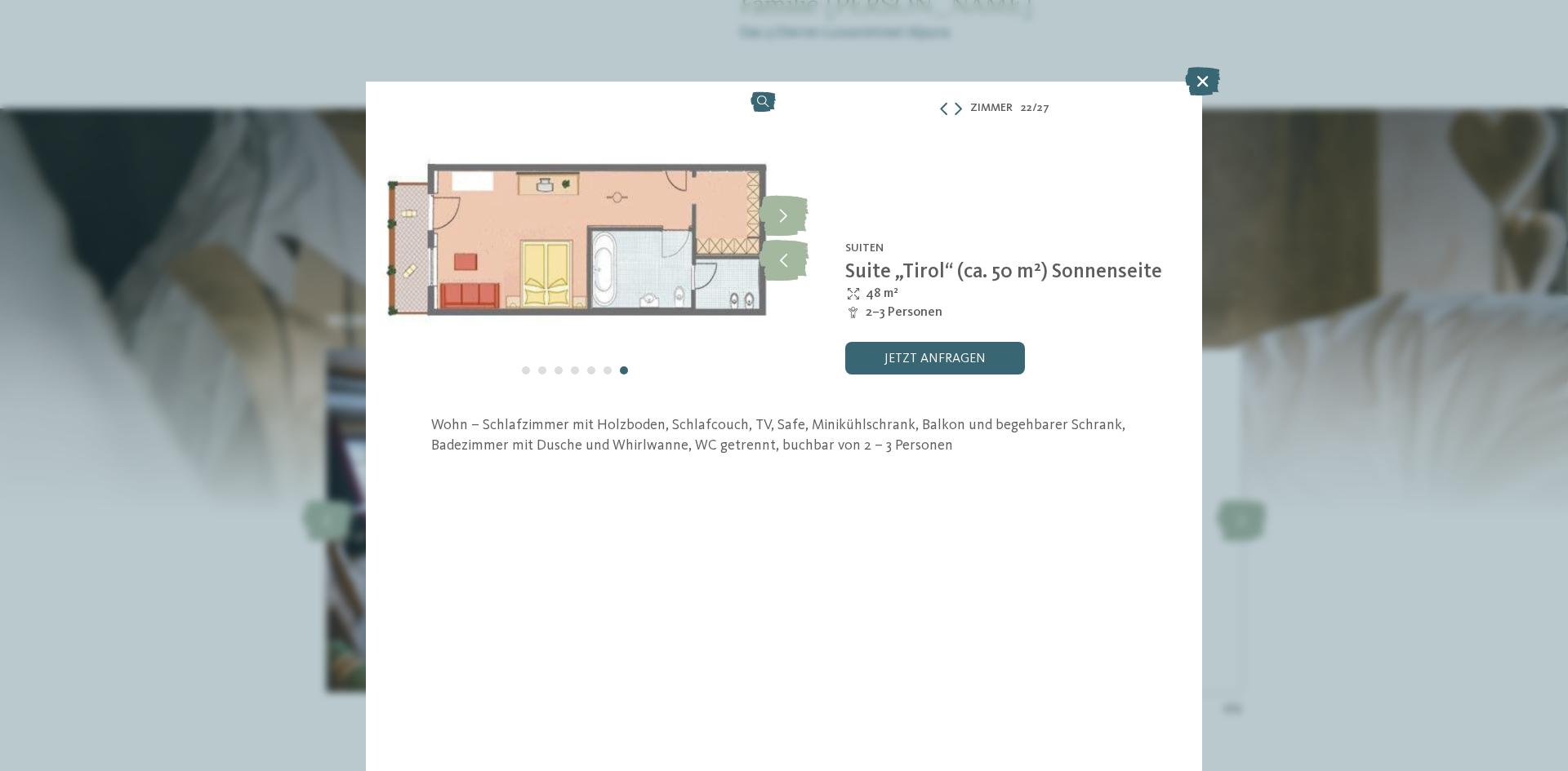
click at [101, 684] on div "Zimmer 22 / 27 slide 22 of 27 7" at bounding box center [784, 385] width 1568 height 771
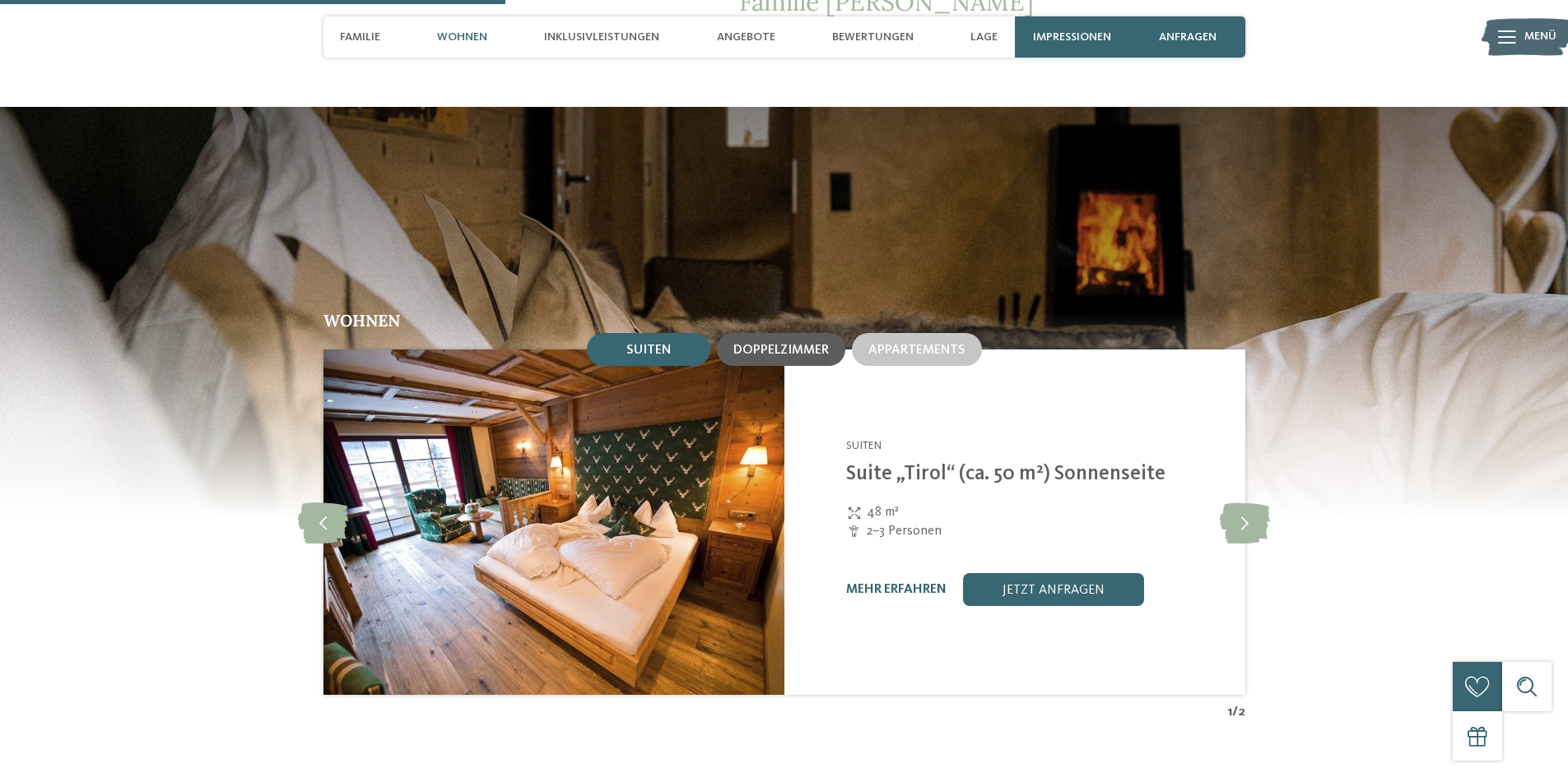
click at [753, 344] on span "Doppelzimmer" at bounding box center [781, 351] width 96 height 13
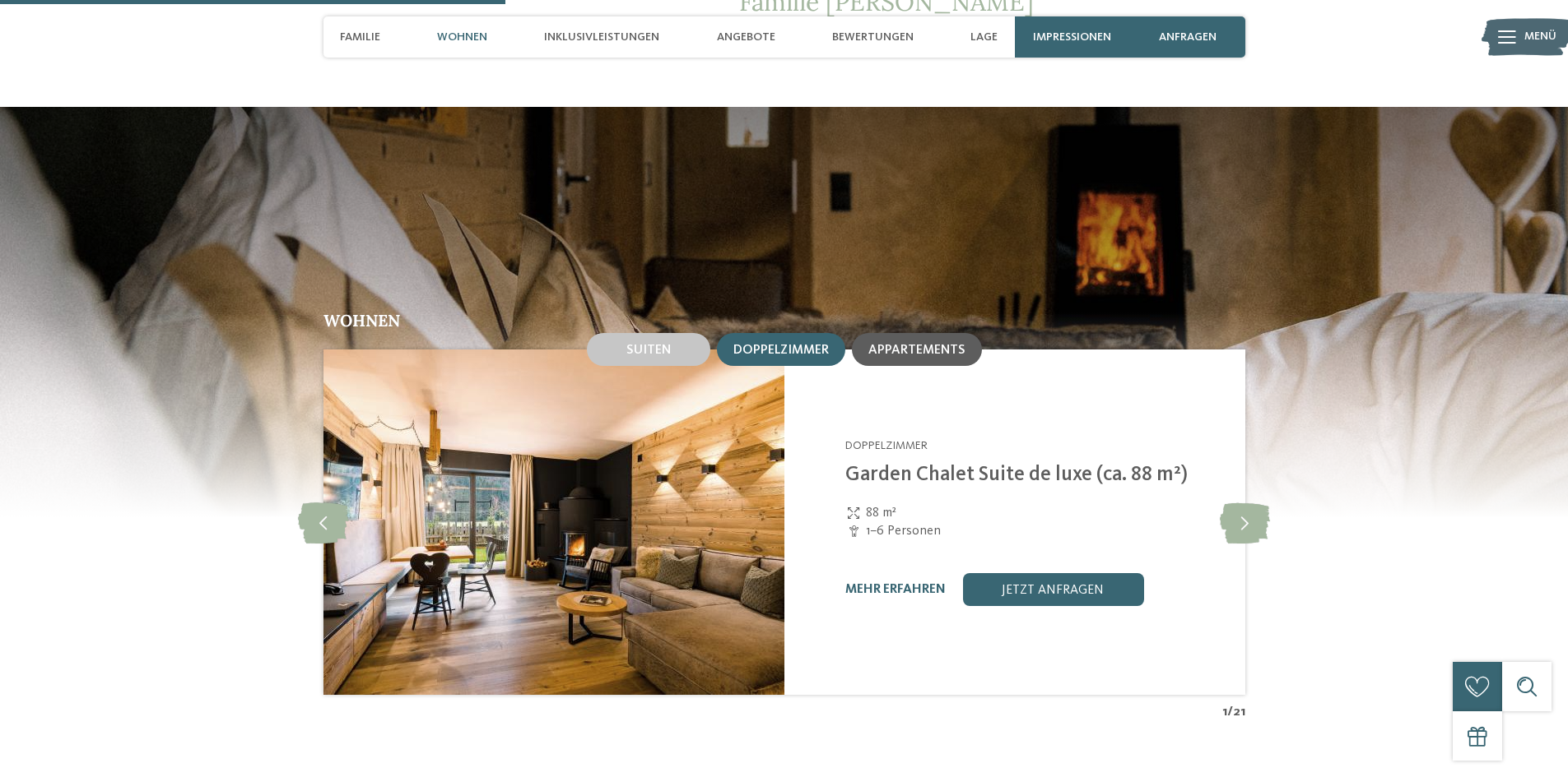
click at [920, 348] on div "Appartements" at bounding box center [917, 350] width 130 height 33
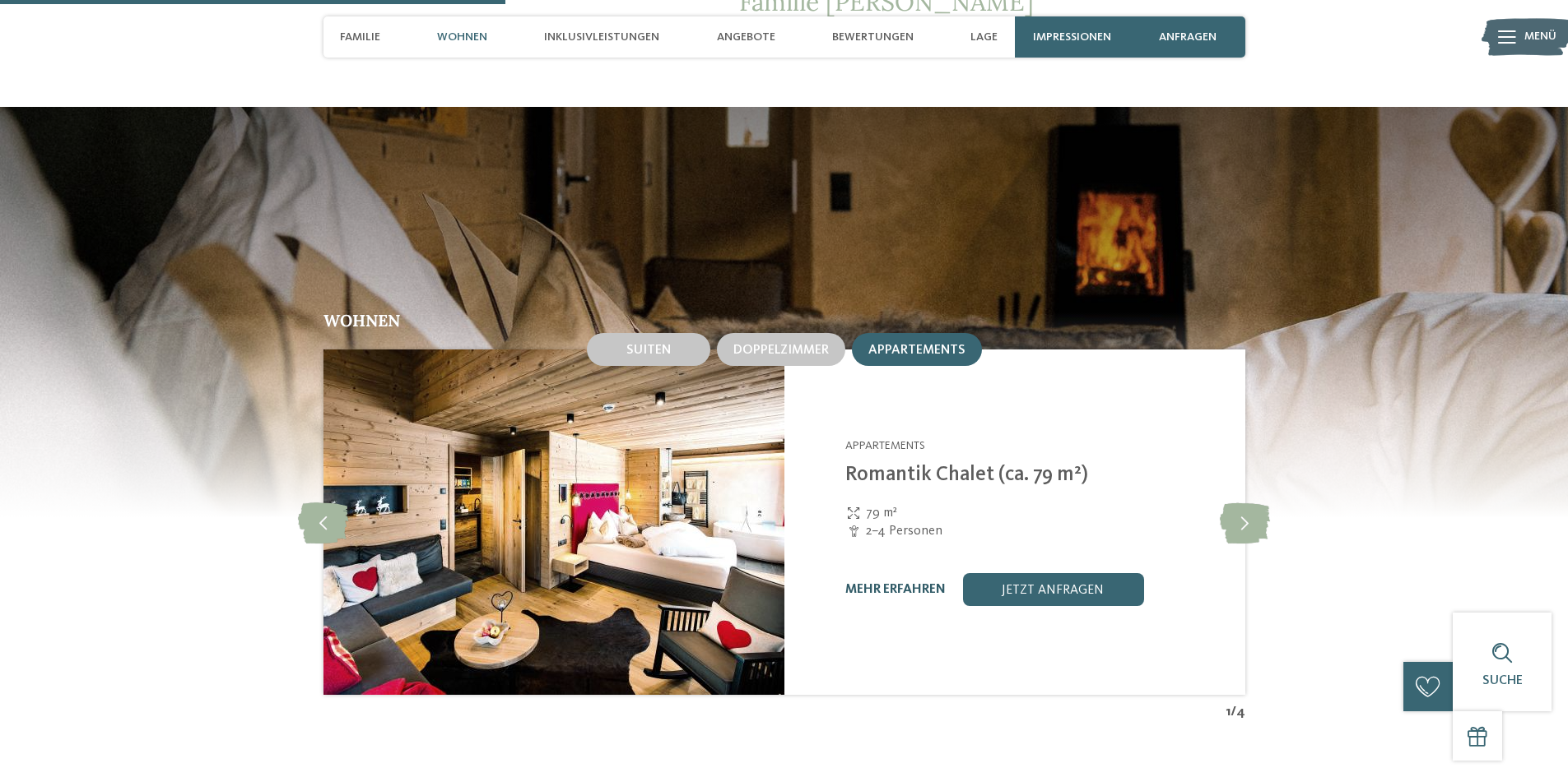
click at [905, 583] on link "mehr erfahren" at bounding box center [895, 590] width 101 height 13
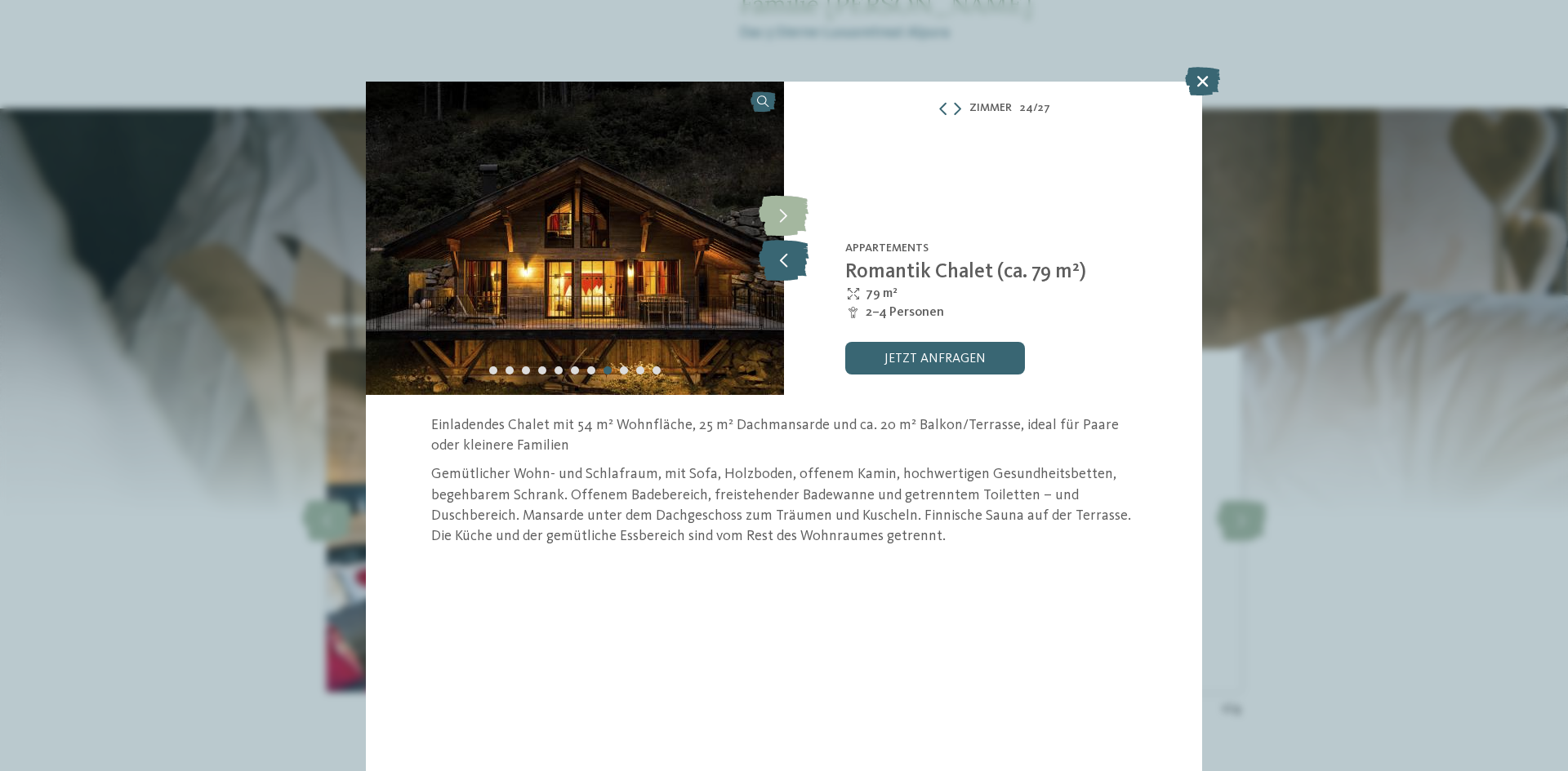
click at [784, 261] on icon at bounding box center [784, 260] width 49 height 41
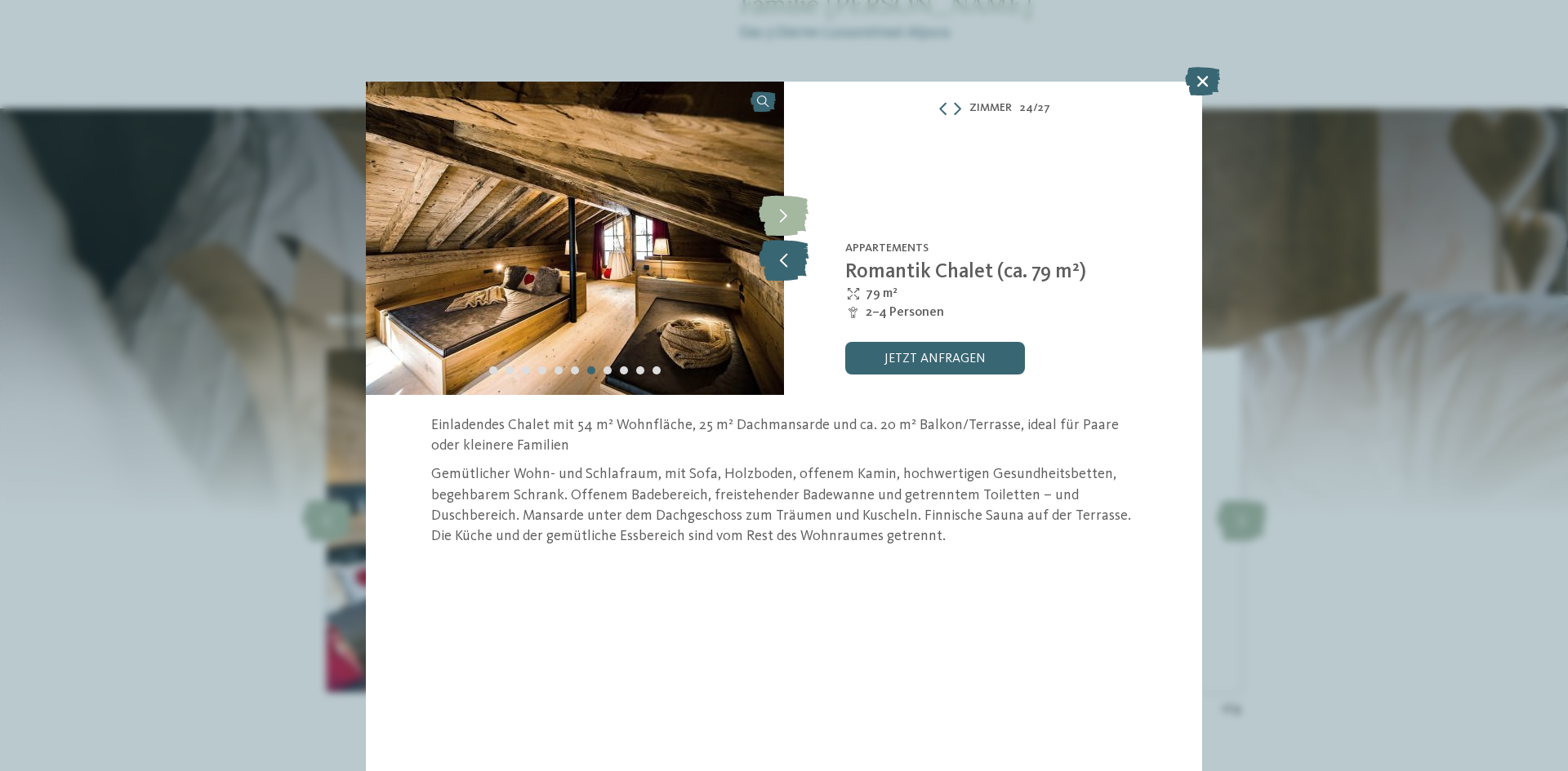
click at [784, 261] on icon at bounding box center [784, 260] width 49 height 41
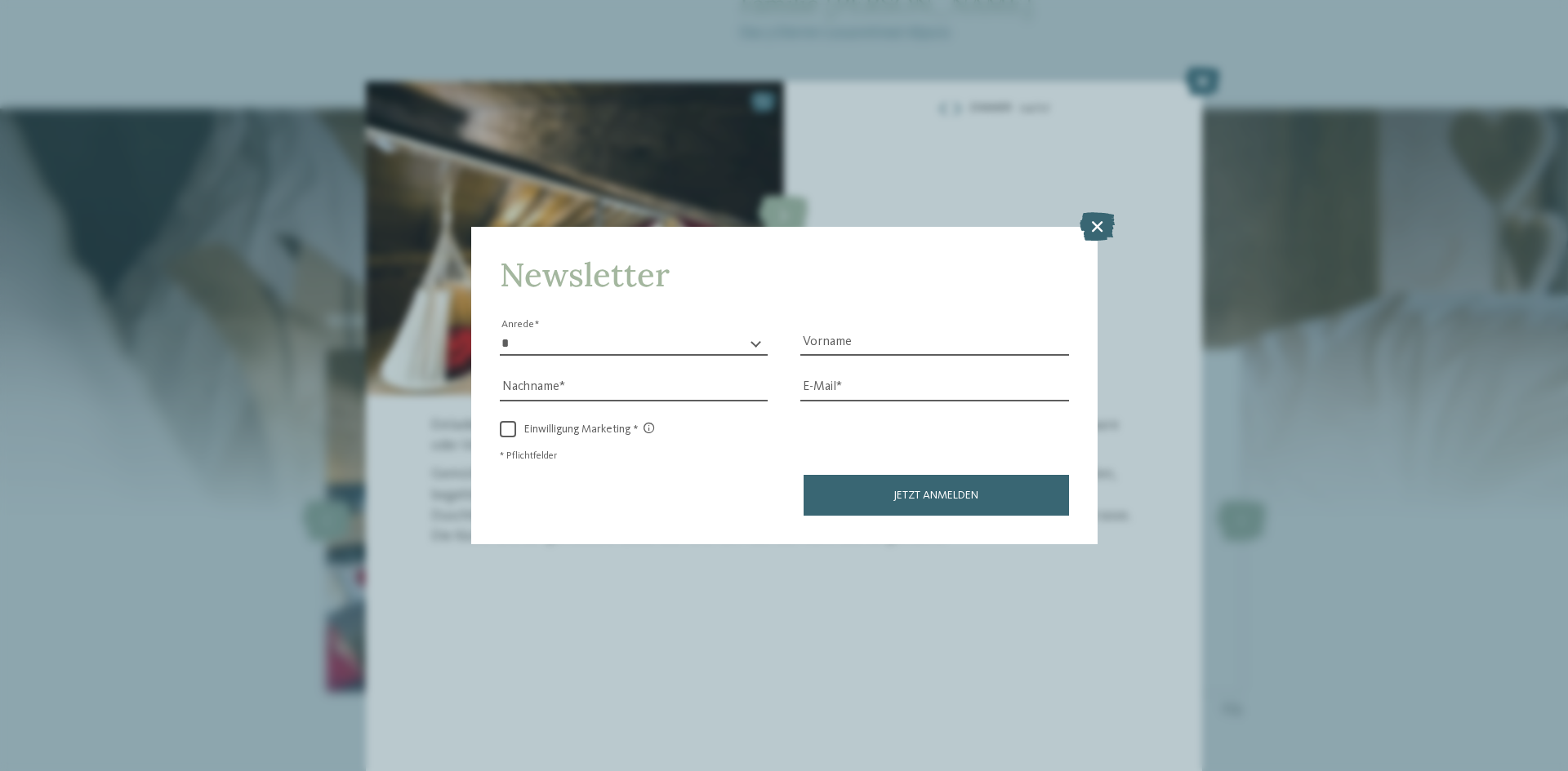
click at [784, 261] on h4 "Newsletter" at bounding box center [784, 275] width 569 height 39
click at [1119, 222] on div "Newsletter * **** **** ******* ****** Anrede Vorname Nachname Link" at bounding box center [784, 385] width 1568 height 771
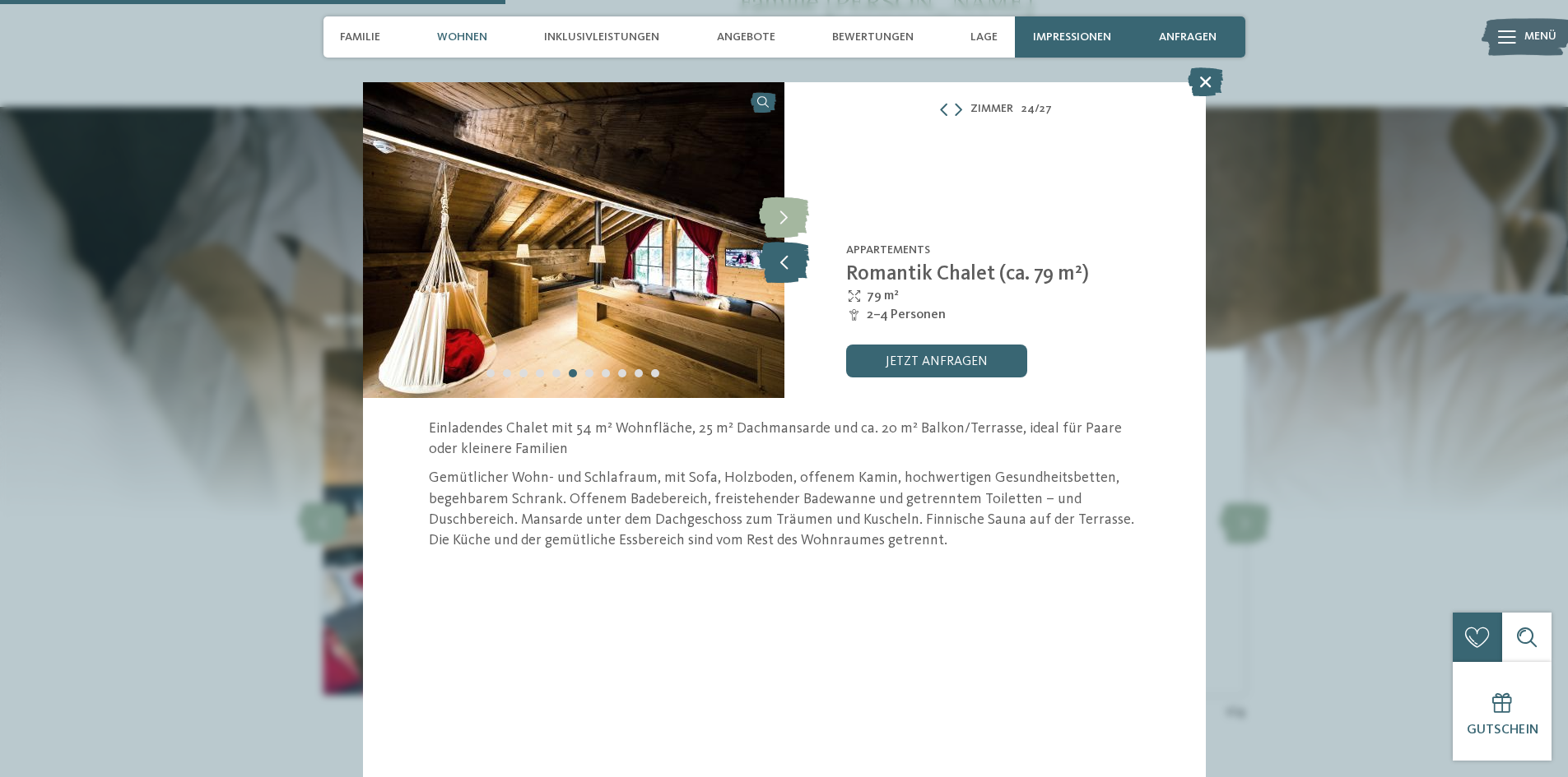
click at [795, 264] on icon at bounding box center [784, 262] width 50 height 41
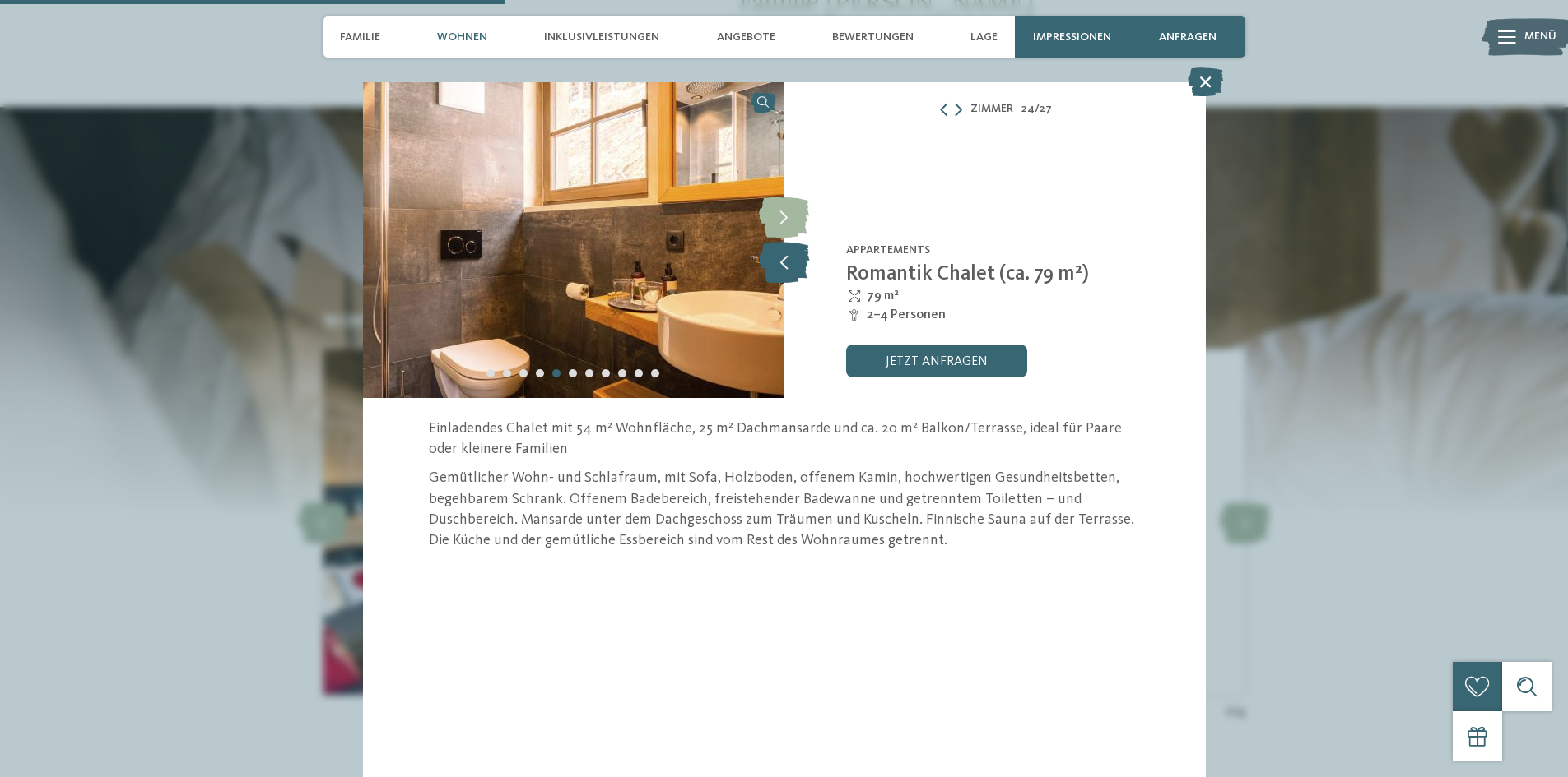
click at [793, 263] on icon at bounding box center [784, 262] width 50 height 41
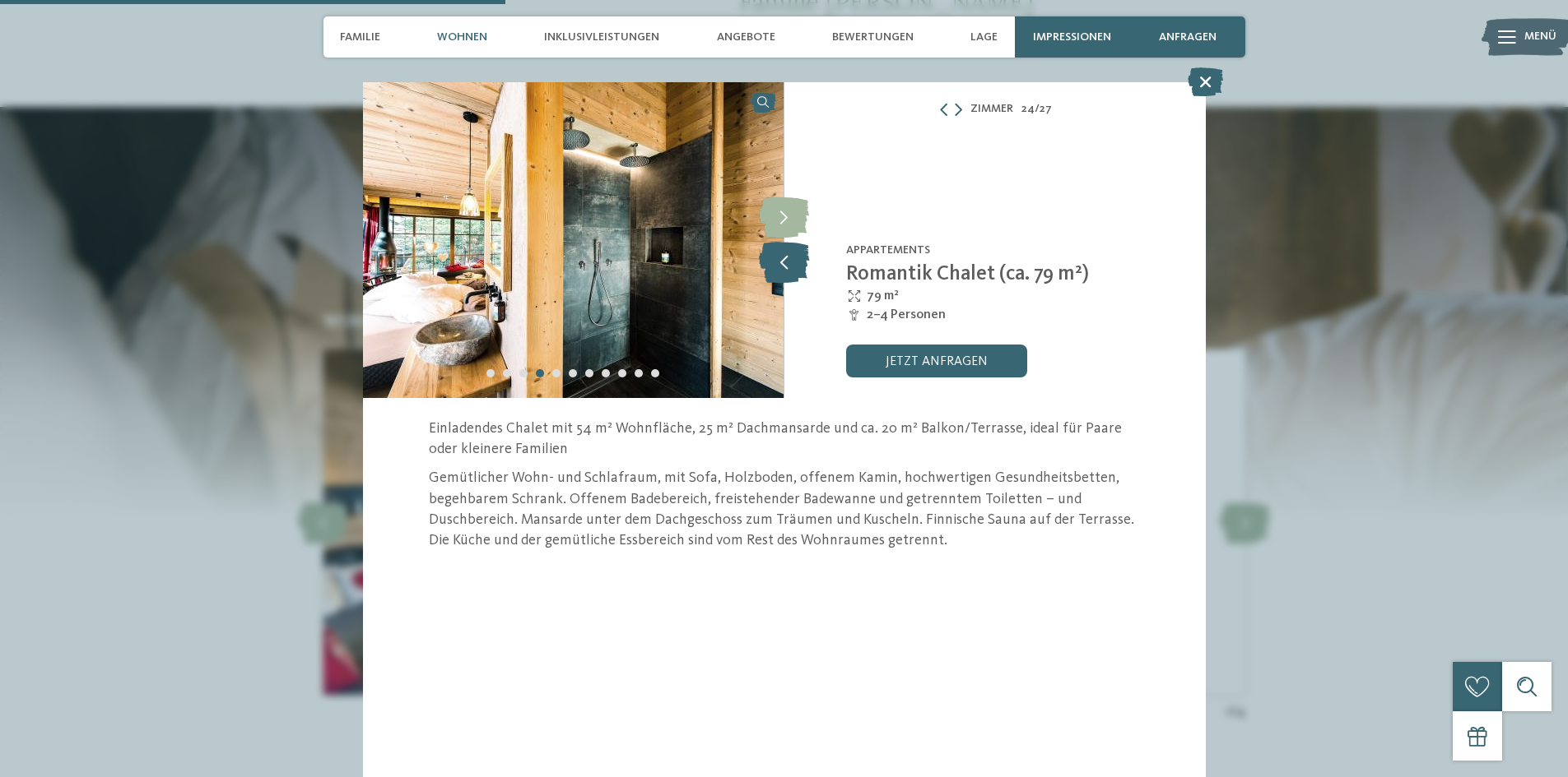
click at [792, 262] on icon at bounding box center [784, 262] width 50 height 41
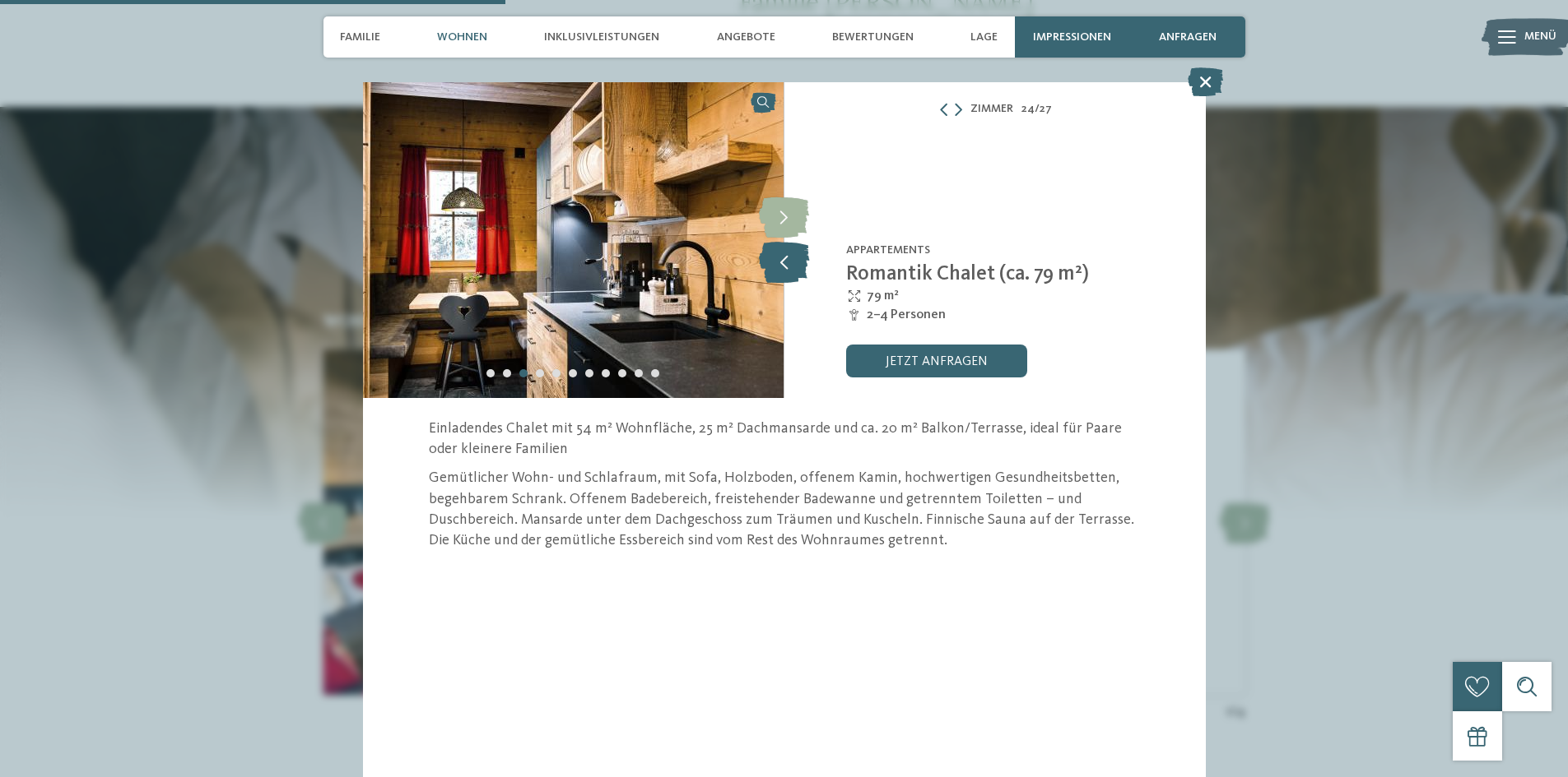
click at [792, 262] on icon at bounding box center [784, 262] width 50 height 41
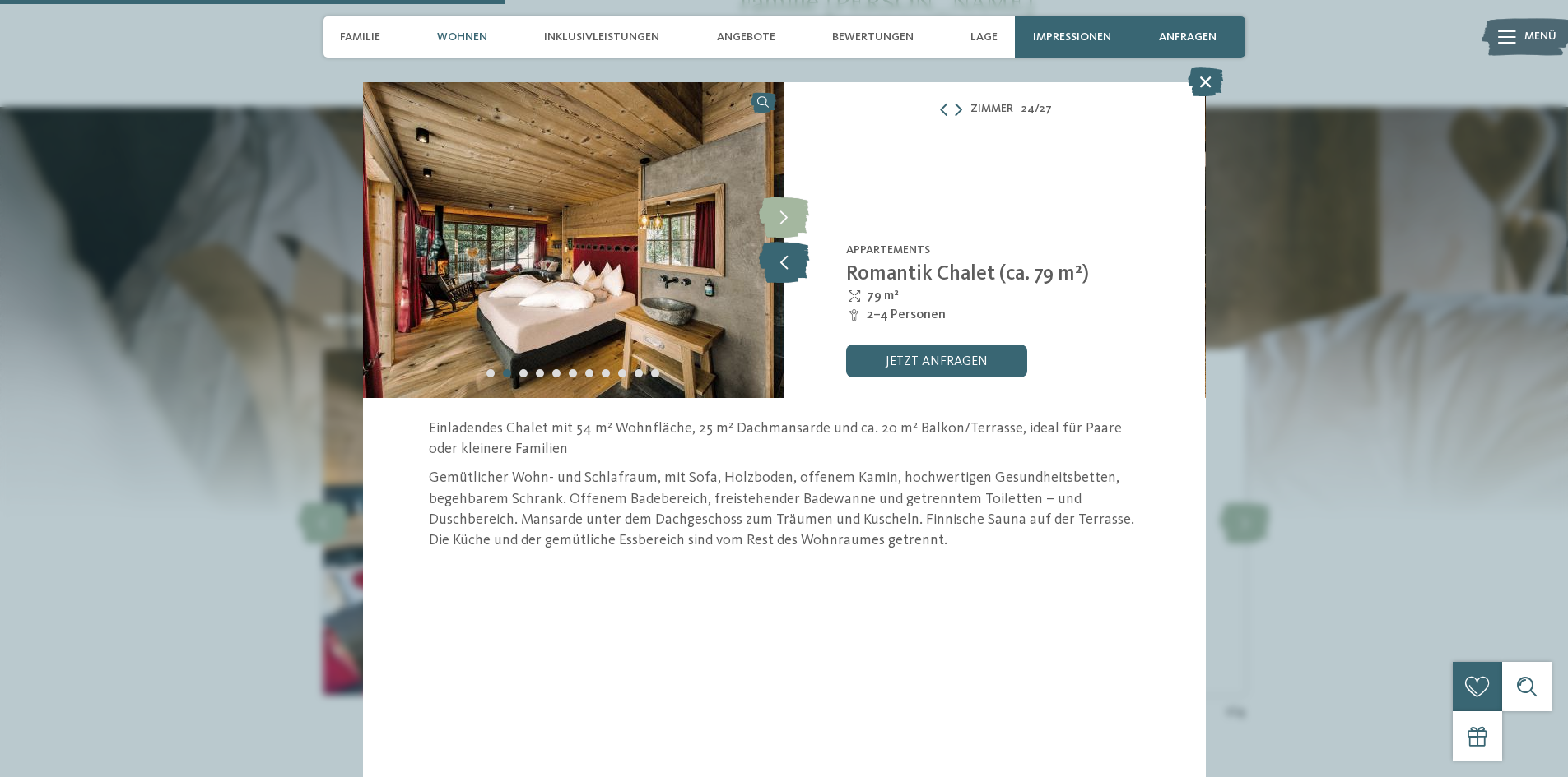
click at [792, 262] on icon at bounding box center [784, 262] width 50 height 41
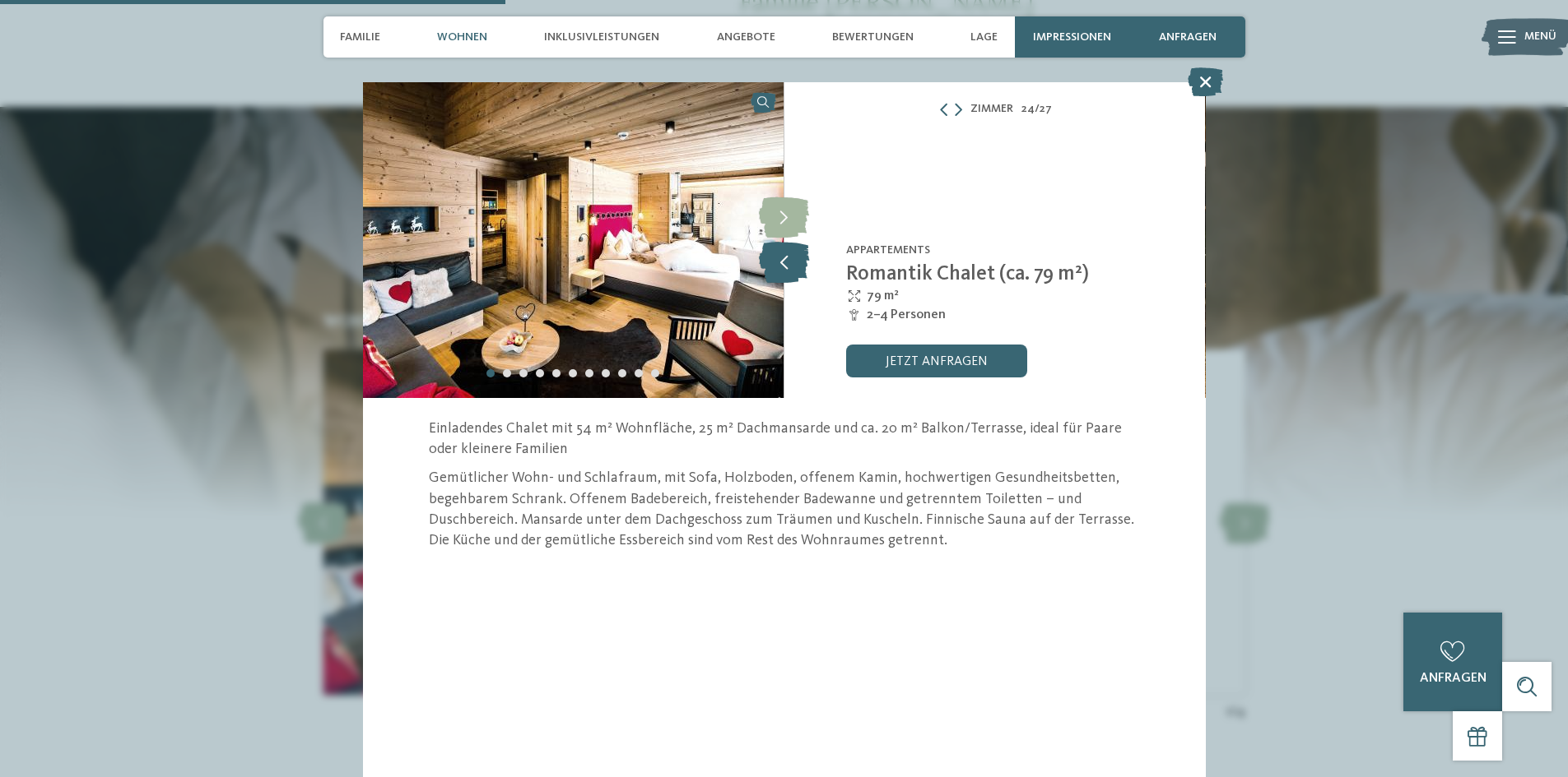
click at [792, 262] on icon at bounding box center [784, 262] width 50 height 41
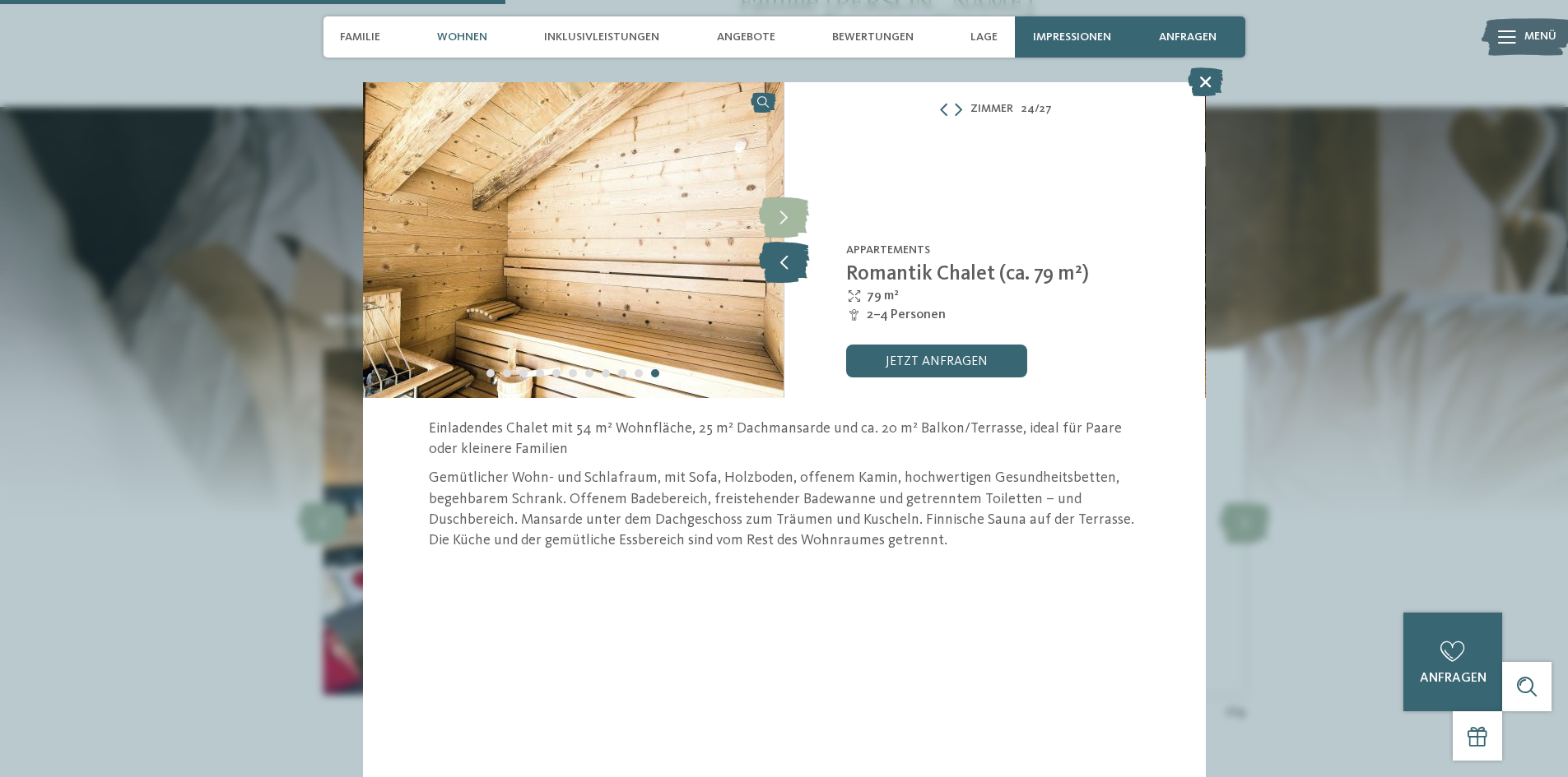
click at [792, 262] on icon at bounding box center [784, 262] width 50 height 41
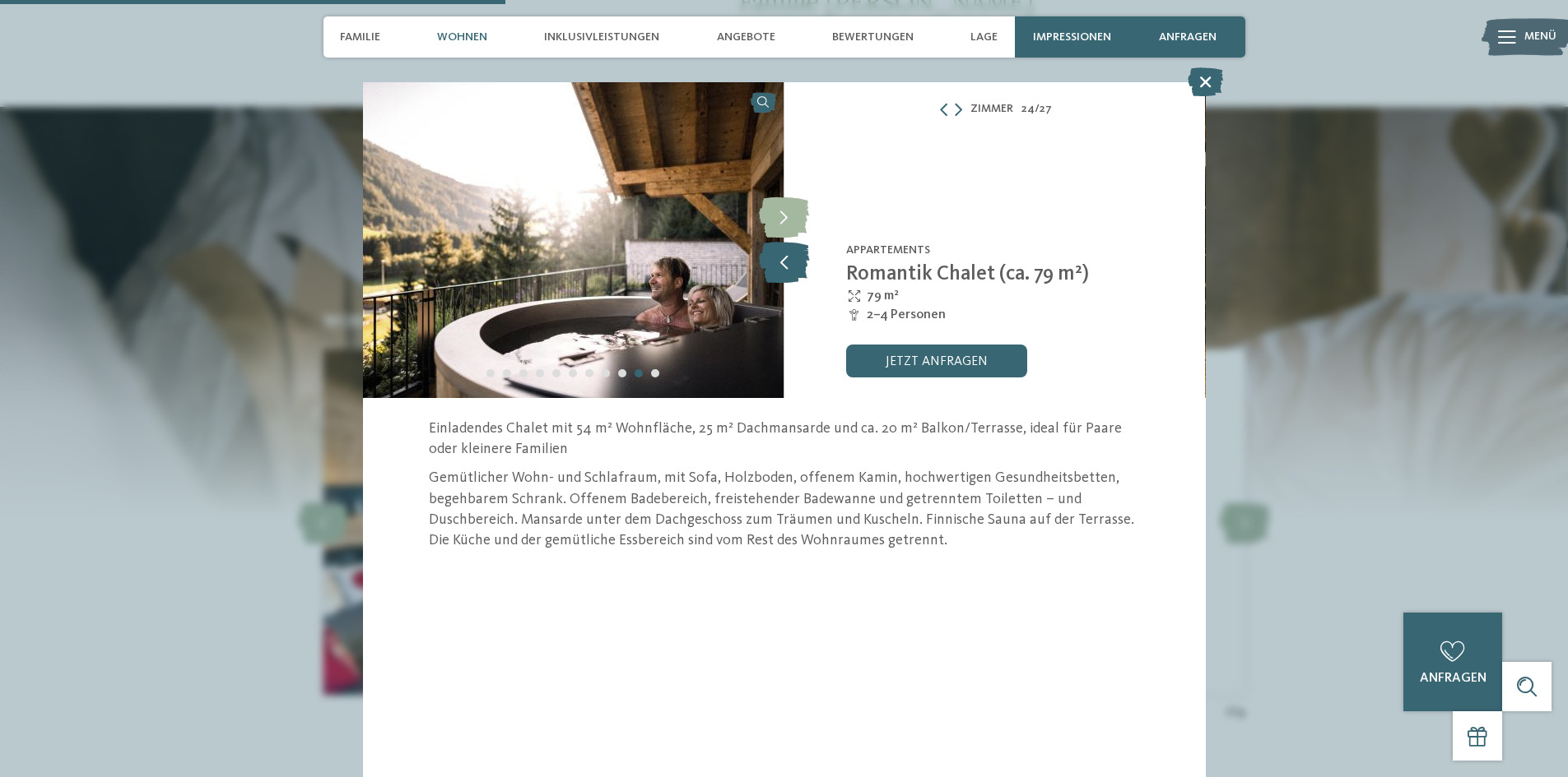
click at [792, 262] on icon at bounding box center [784, 262] width 50 height 41
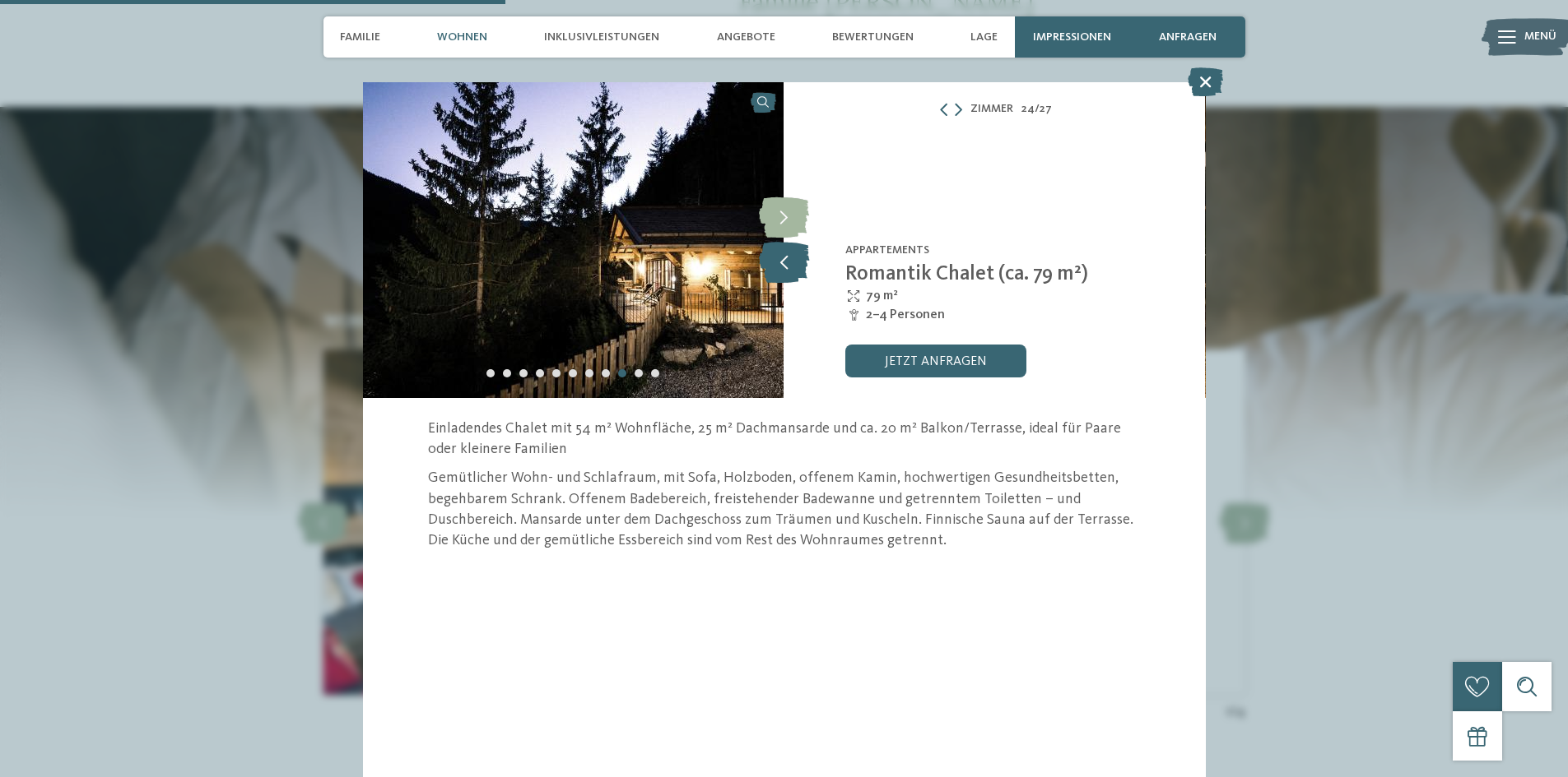
click at [792, 262] on icon at bounding box center [784, 262] width 50 height 41
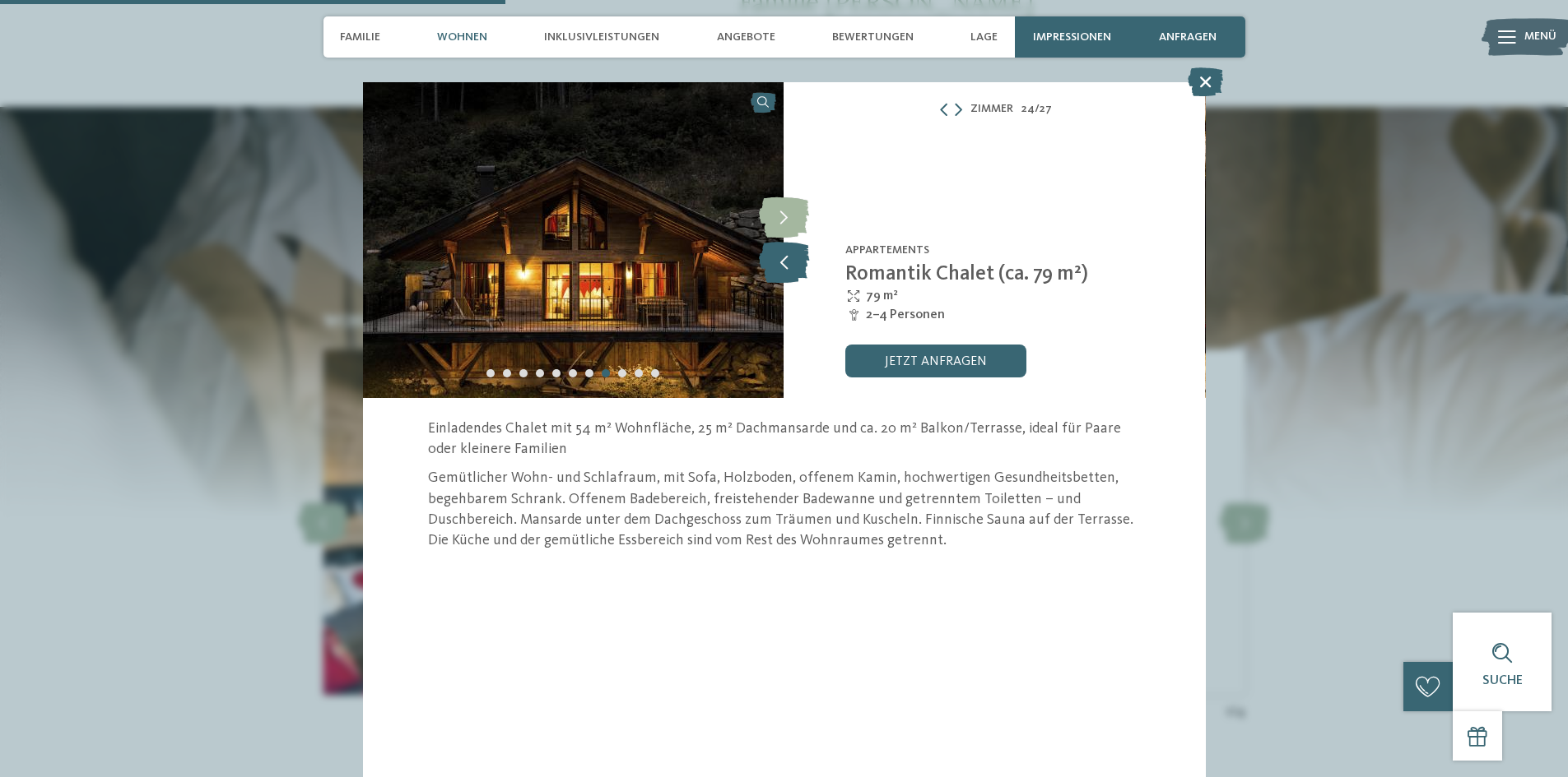
click at [792, 262] on icon at bounding box center [784, 262] width 50 height 41
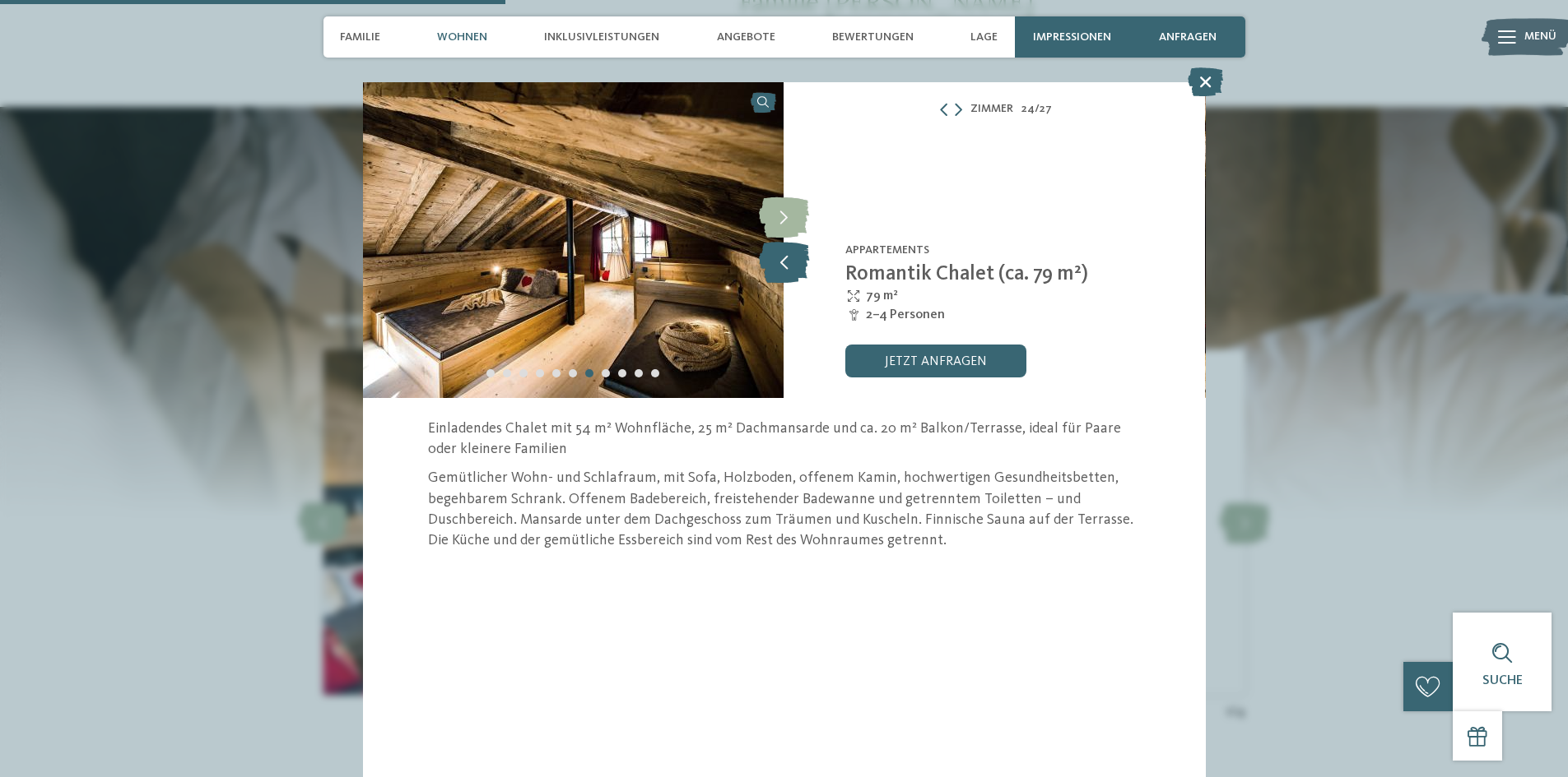
click at [792, 262] on icon at bounding box center [784, 262] width 50 height 41
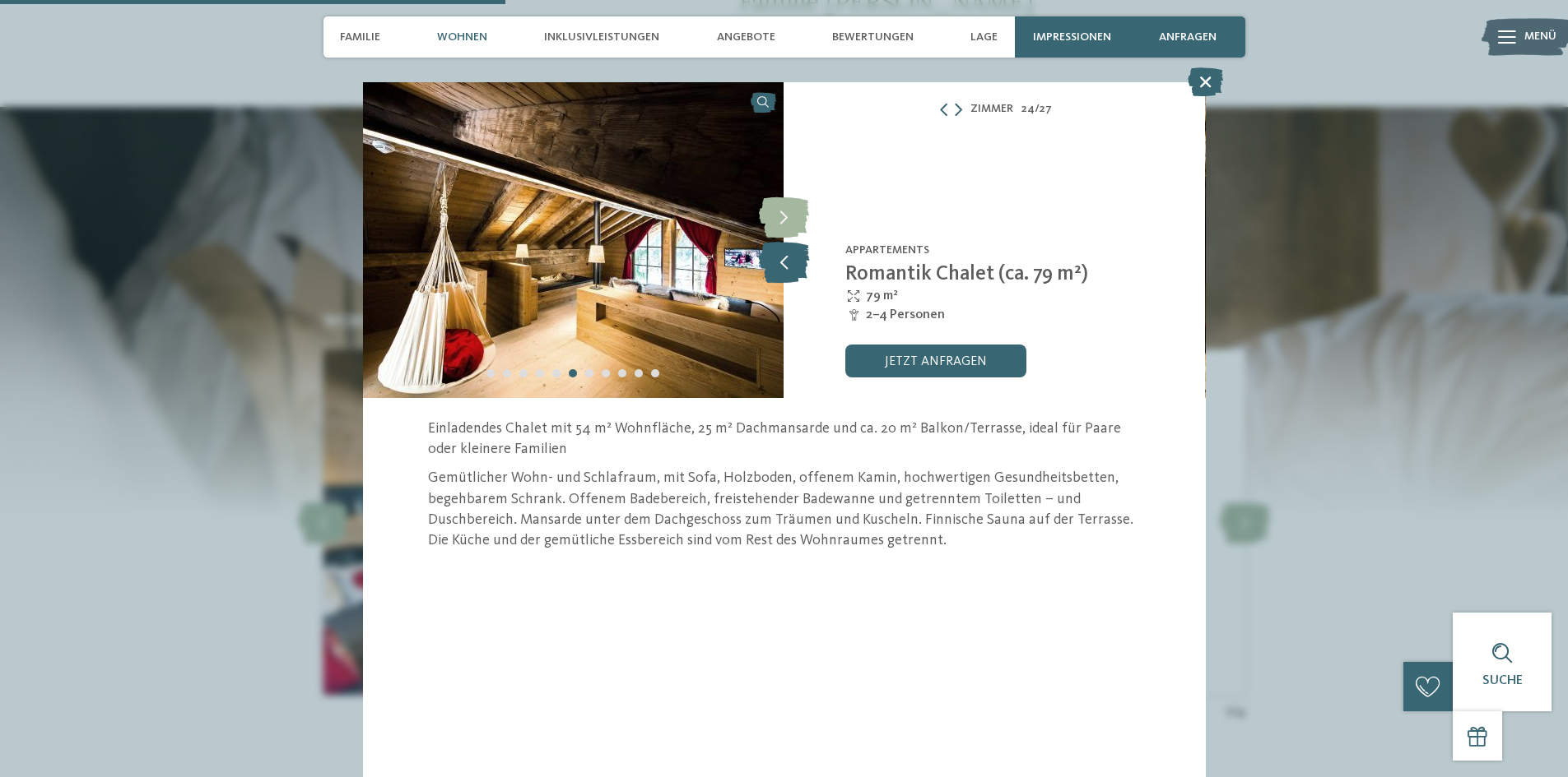
click at [792, 262] on icon at bounding box center [784, 262] width 50 height 41
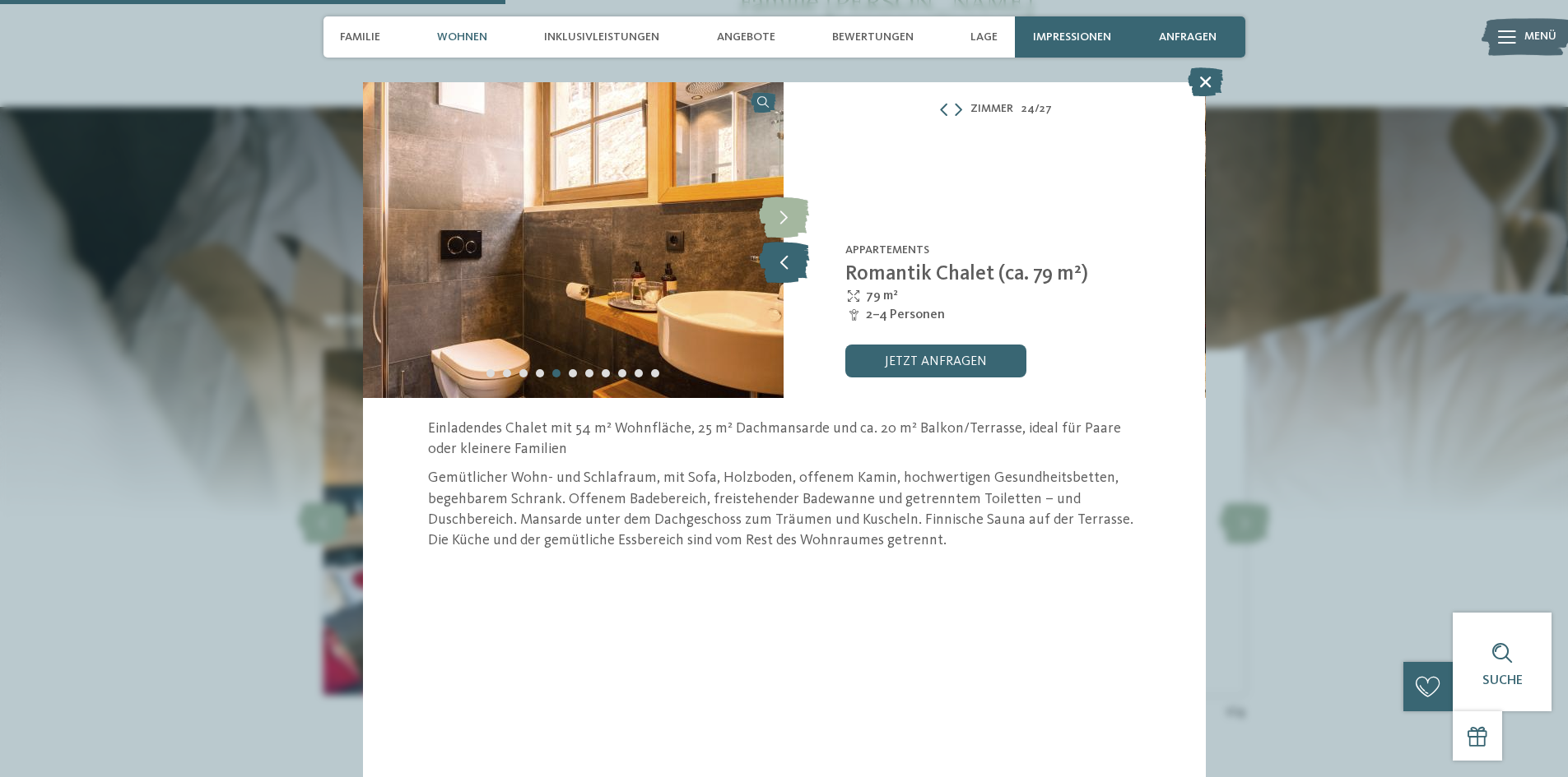
click at [792, 262] on icon at bounding box center [784, 262] width 50 height 41
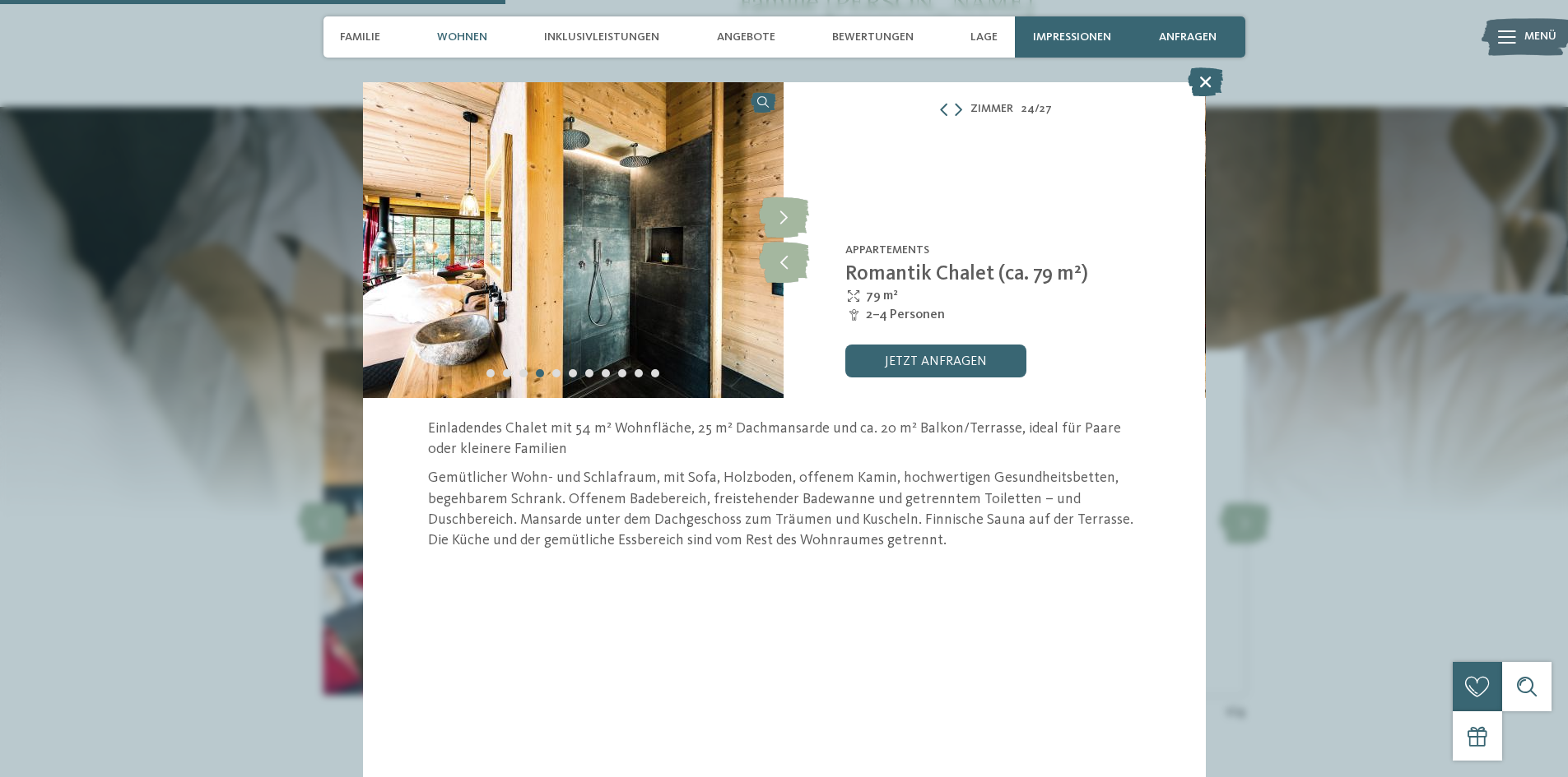
click at [196, 500] on div "Zimmer 24 / 27 slide 24 of 27 2" at bounding box center [784, 388] width 1568 height 777
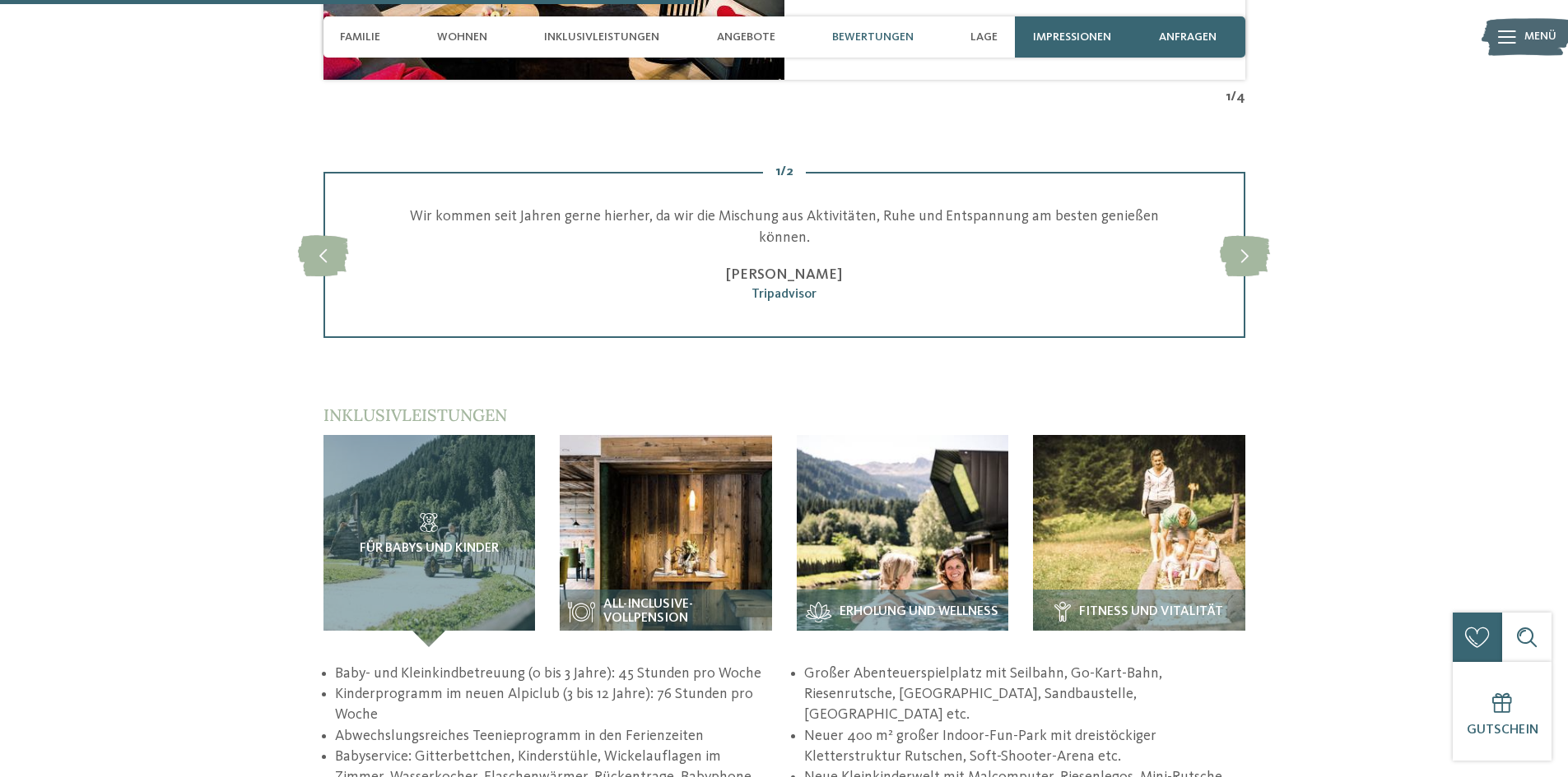
scroll to position [2389, 0]
